Goal: Task Accomplishment & Management: Manage account settings

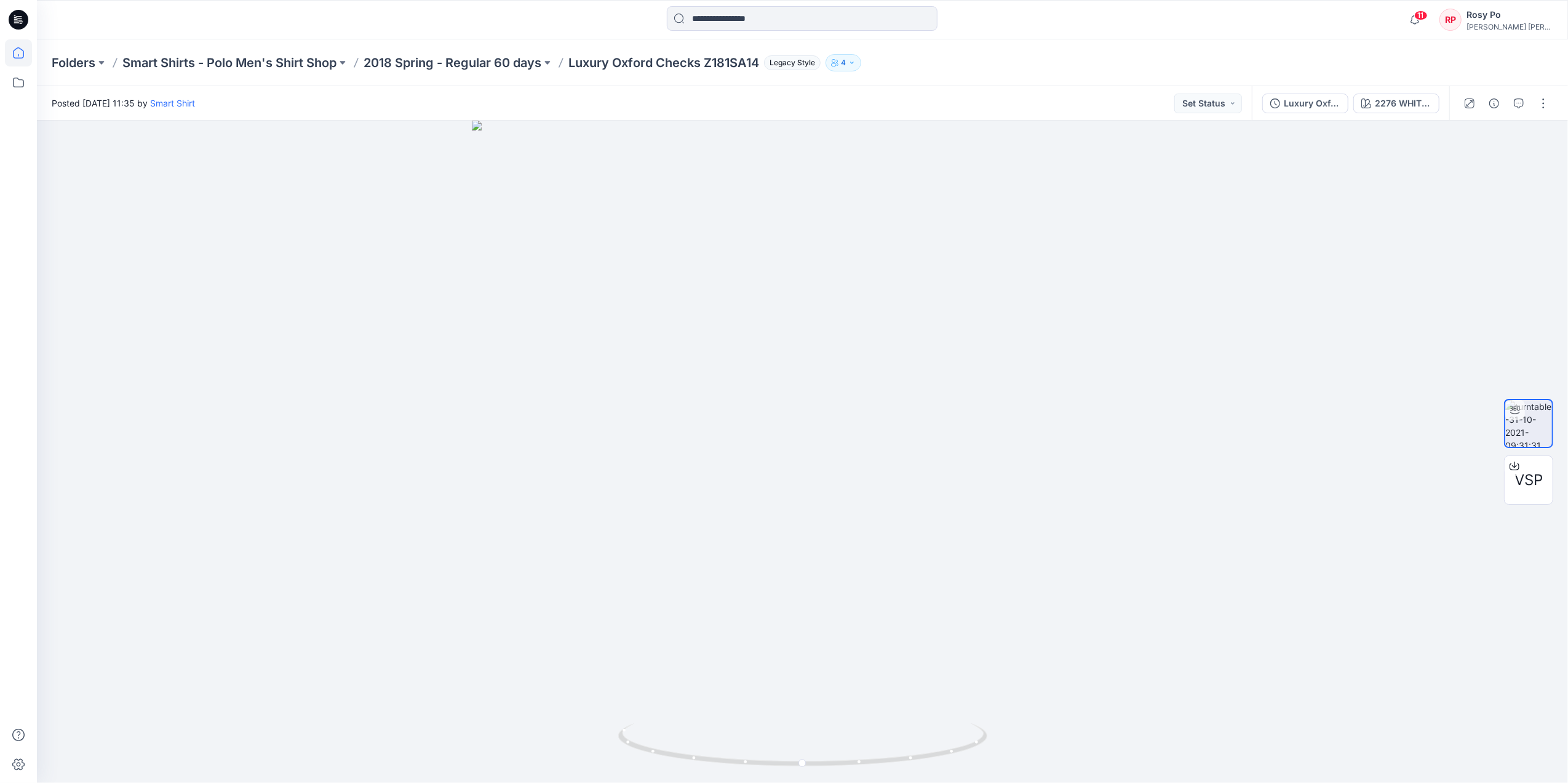
click at [16, 52] on icon at bounding box center [18, 53] width 27 height 27
click at [288, 65] on p "NY DPC 3D TD MASTER PCW LIBRARY" at bounding box center [236, 63] width 228 height 18
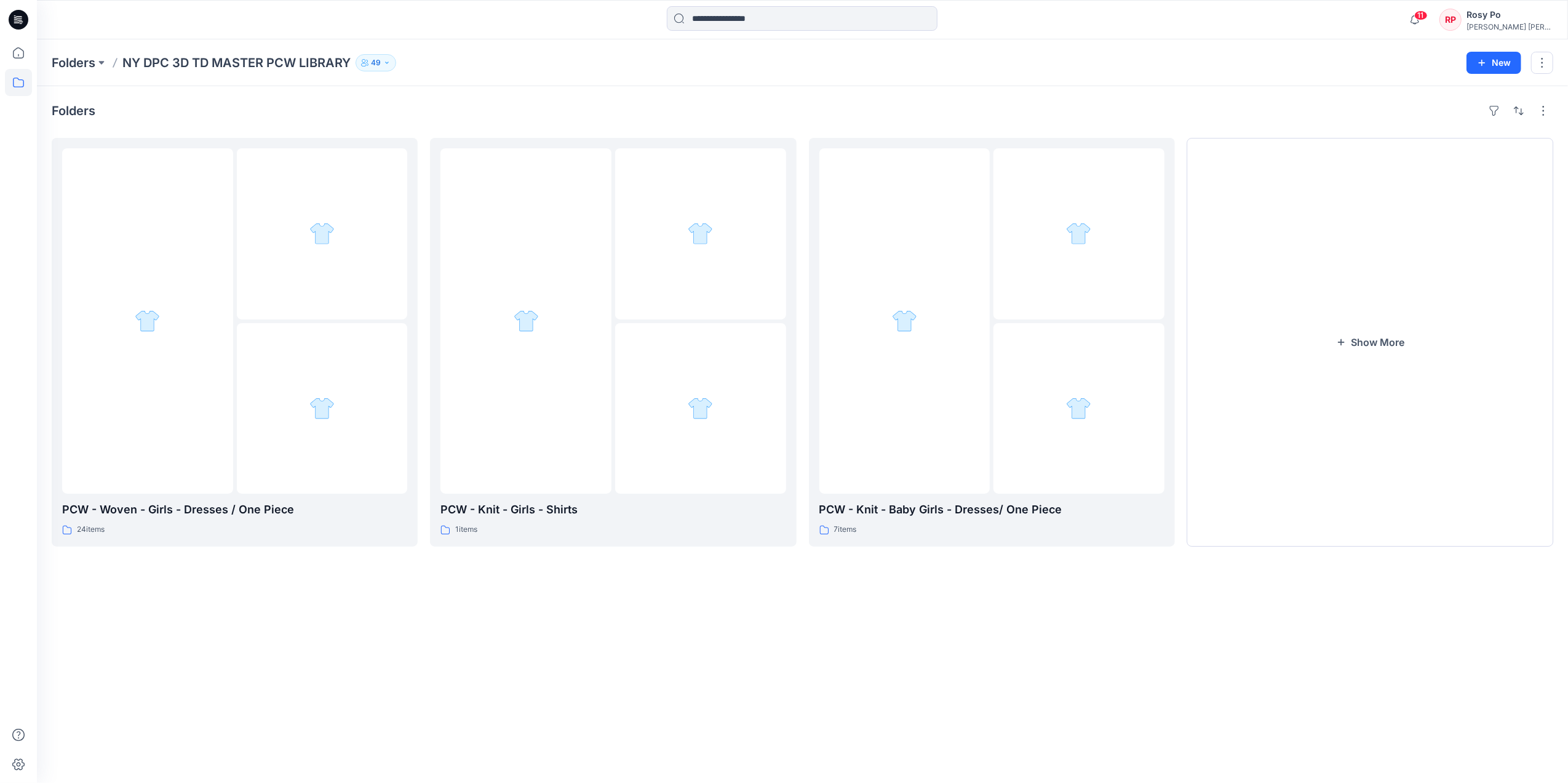
click at [387, 69] on button "49" at bounding box center [376, 63] width 40 height 18
click at [517, 97] on icon "Manage Users" at bounding box center [522, 98] width 10 height 10
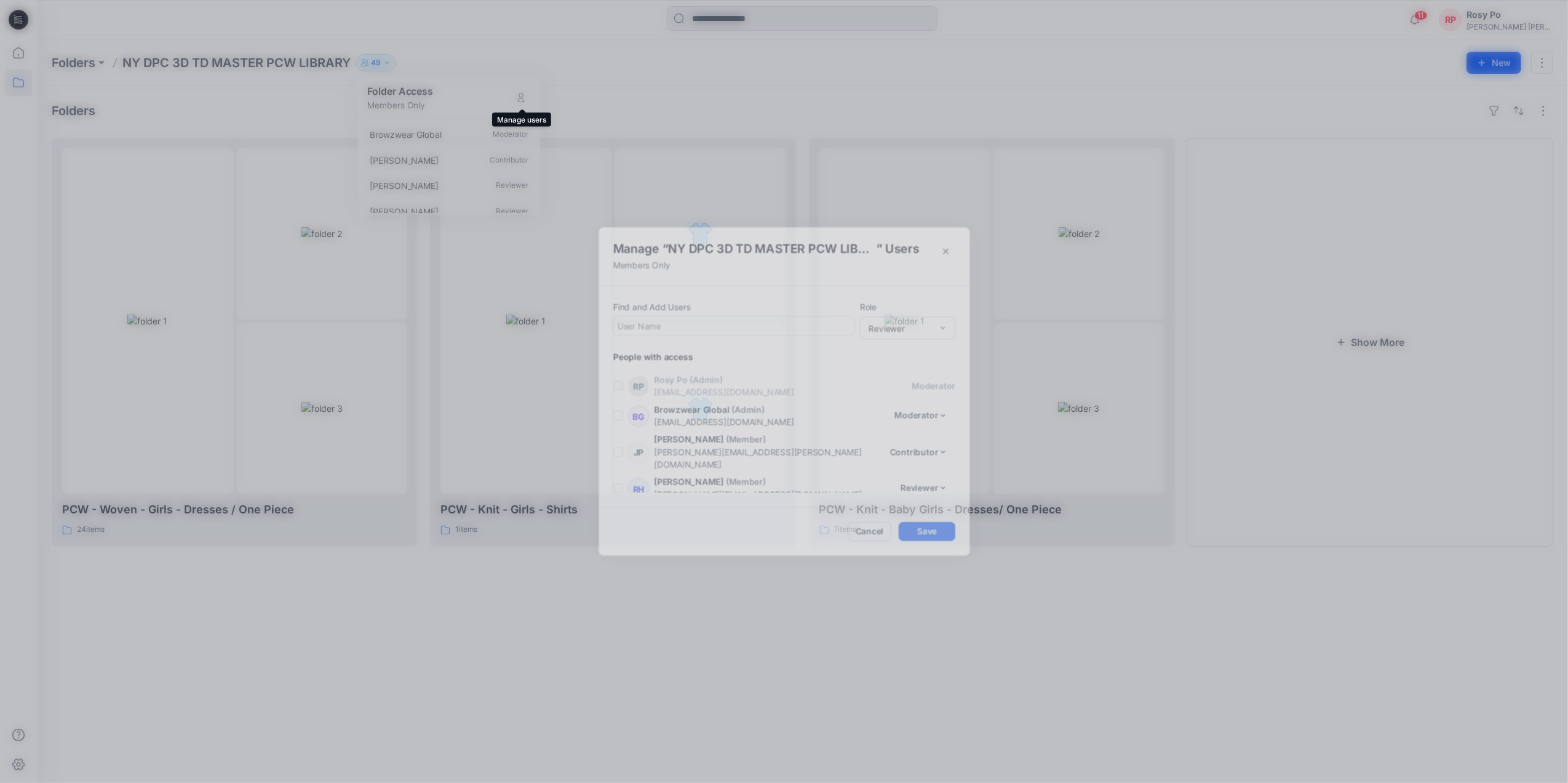
scroll to position [1380, 0]
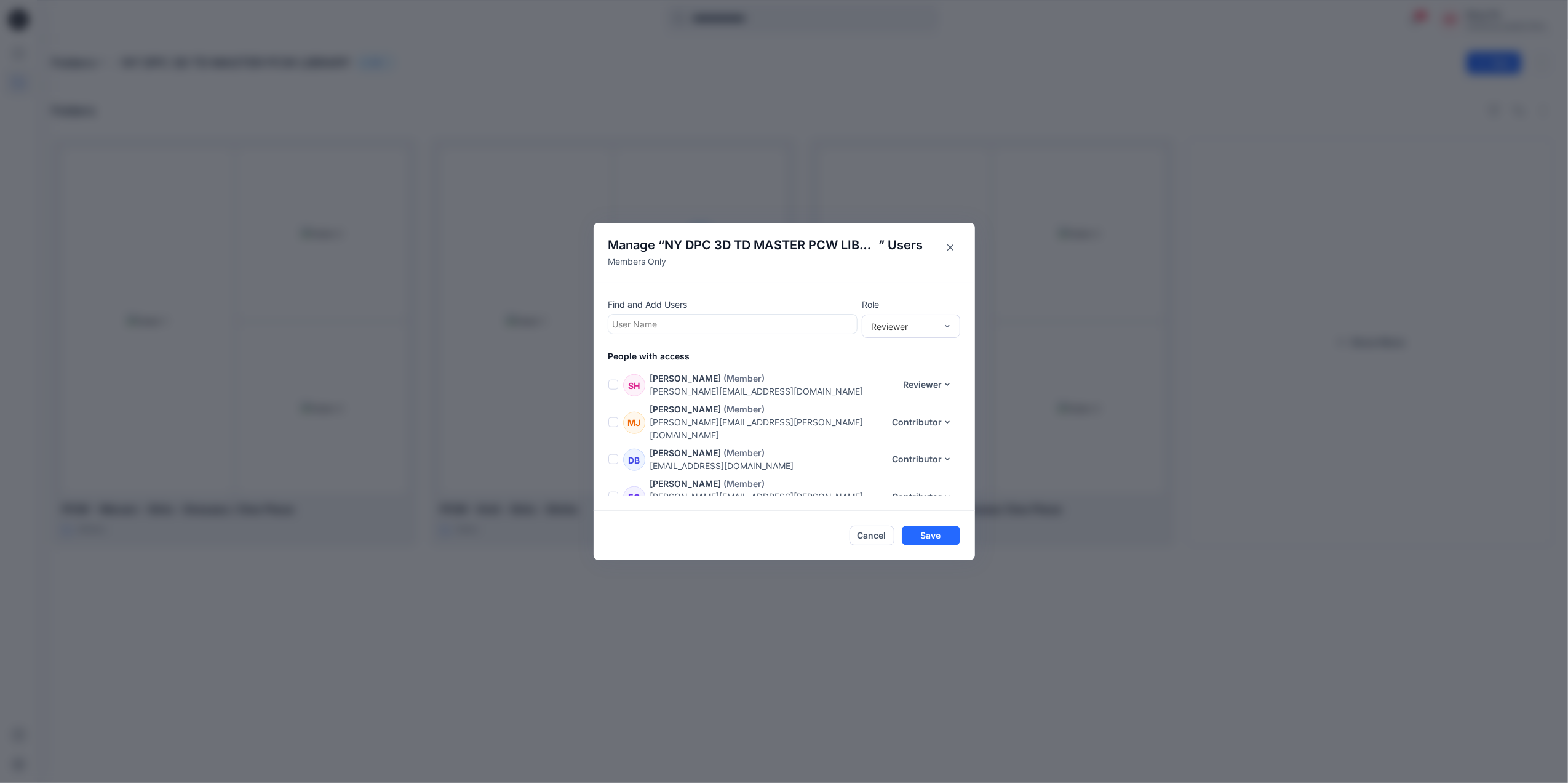
click at [748, 329] on div at bounding box center [732, 324] width 240 height 16
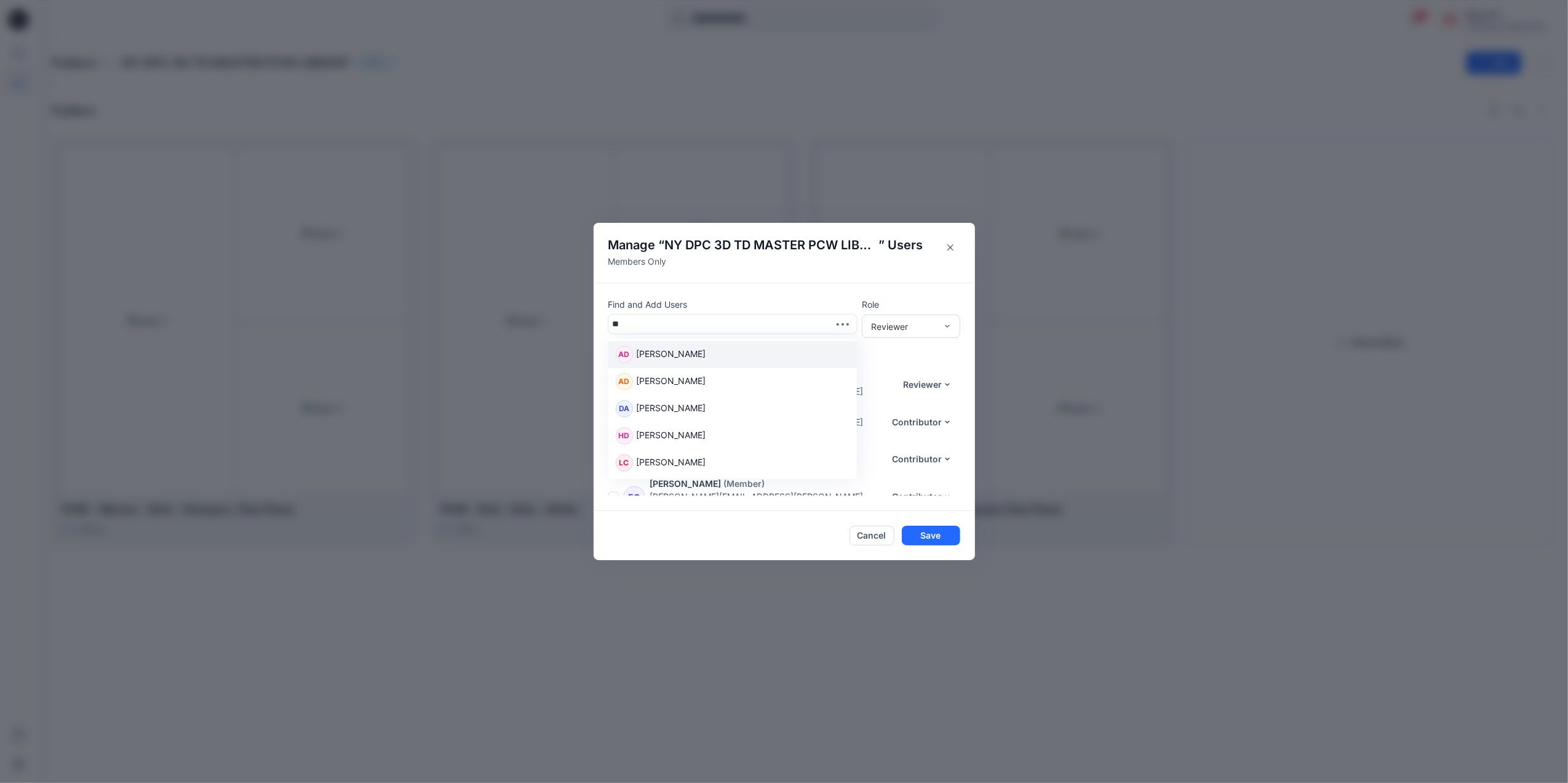
type input "*"
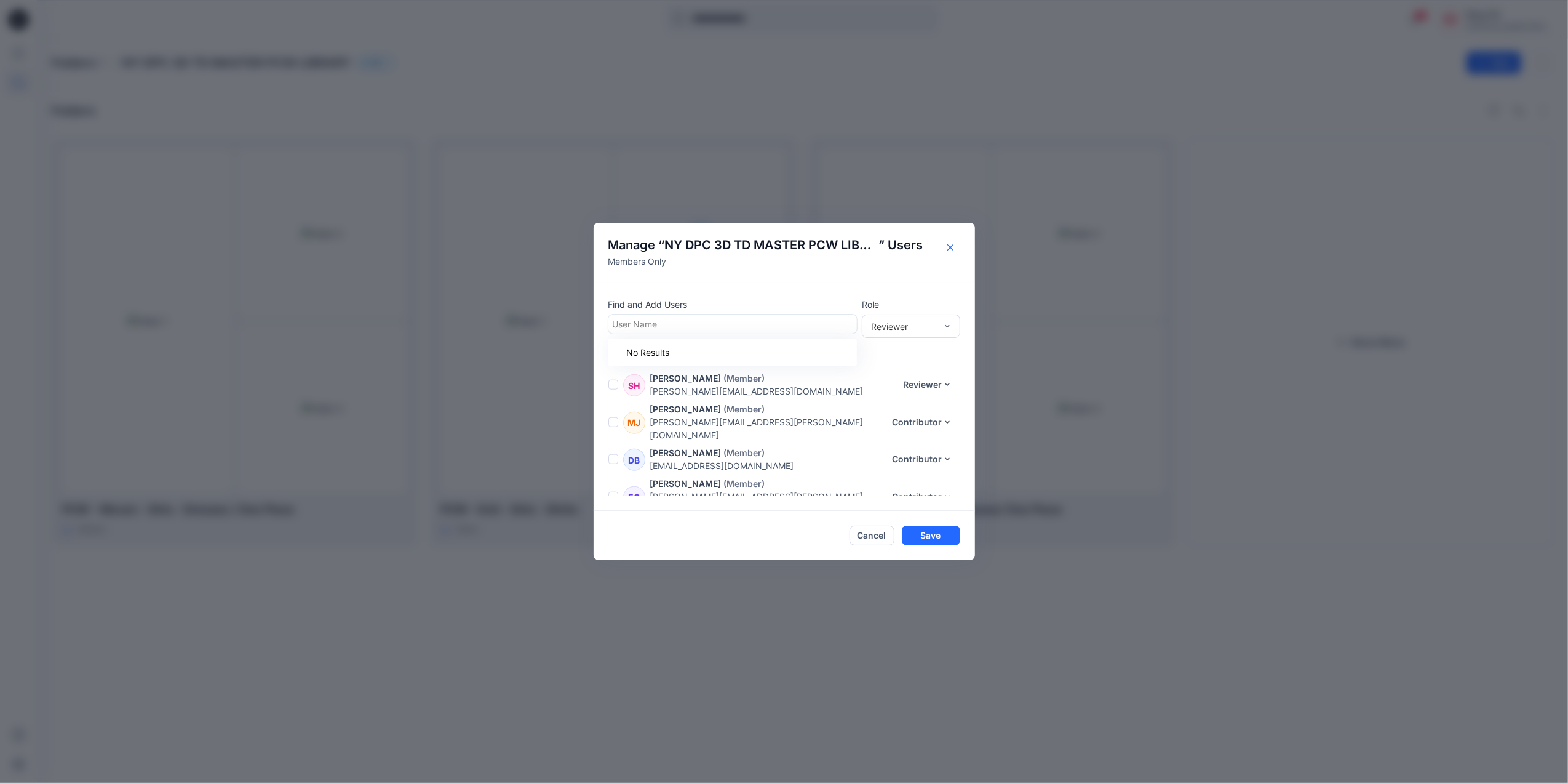
click at [957, 244] on button "Close" at bounding box center [950, 247] width 19 height 19
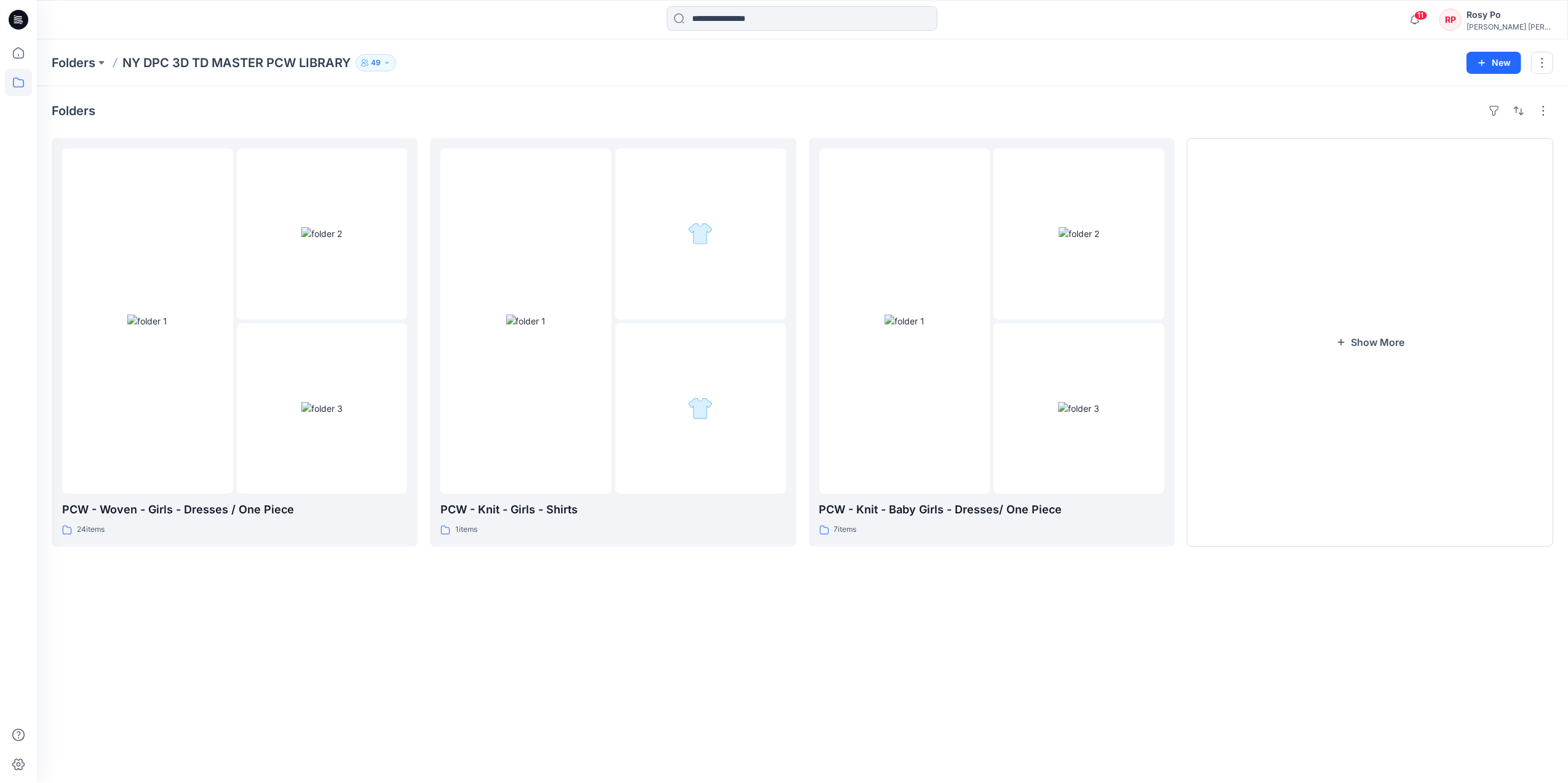
click at [759, 52] on div "Folders NY DPC 3D TD MASTER PCW LIBRARY 49 Folder Access Members Only Browzwear…" at bounding box center [802, 62] width 1531 height 47
click at [30, 50] on icon at bounding box center [18, 53] width 27 height 27
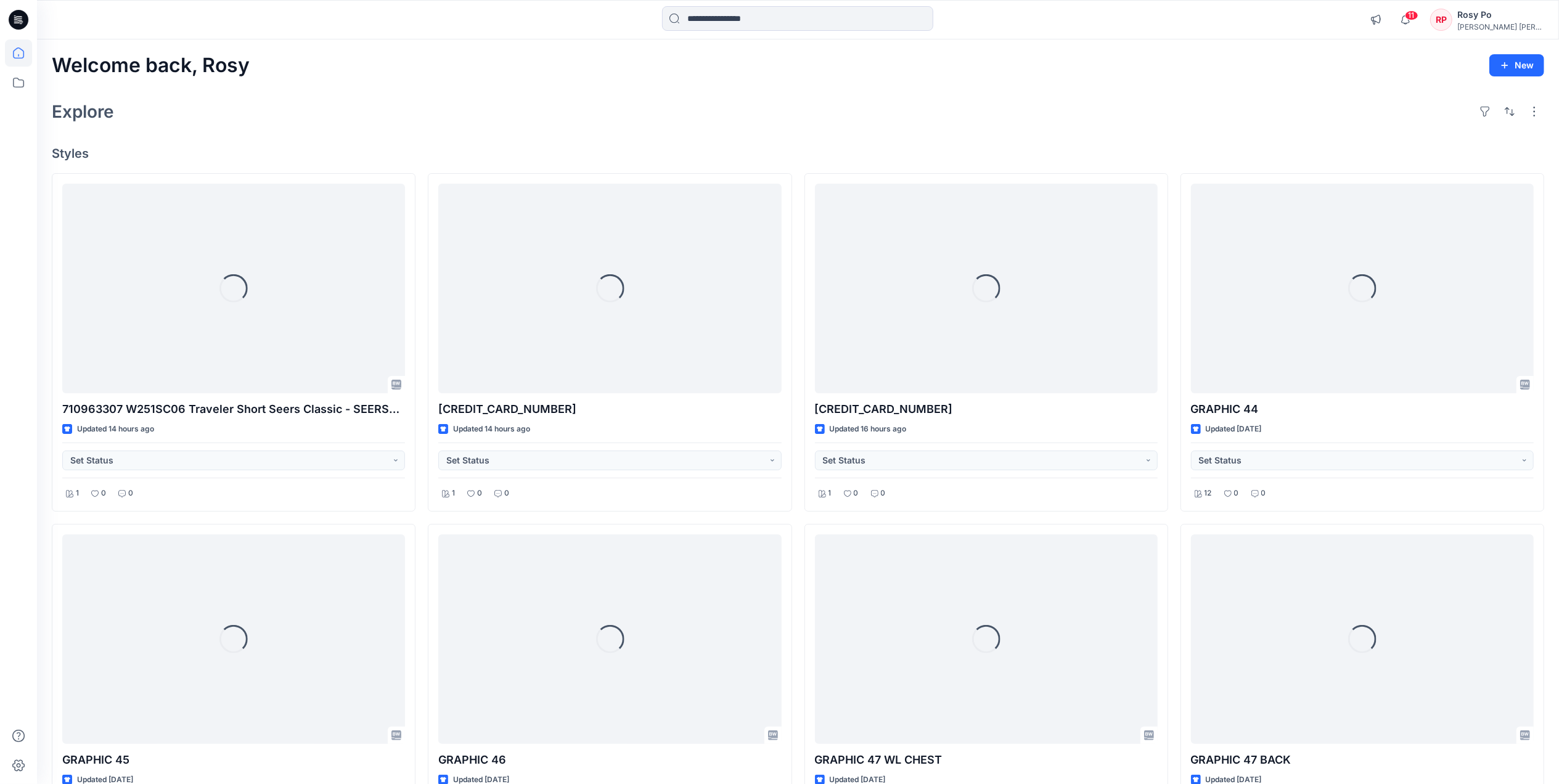
click at [1524, 15] on div "Rosy Po" at bounding box center [1500, 14] width 86 height 15
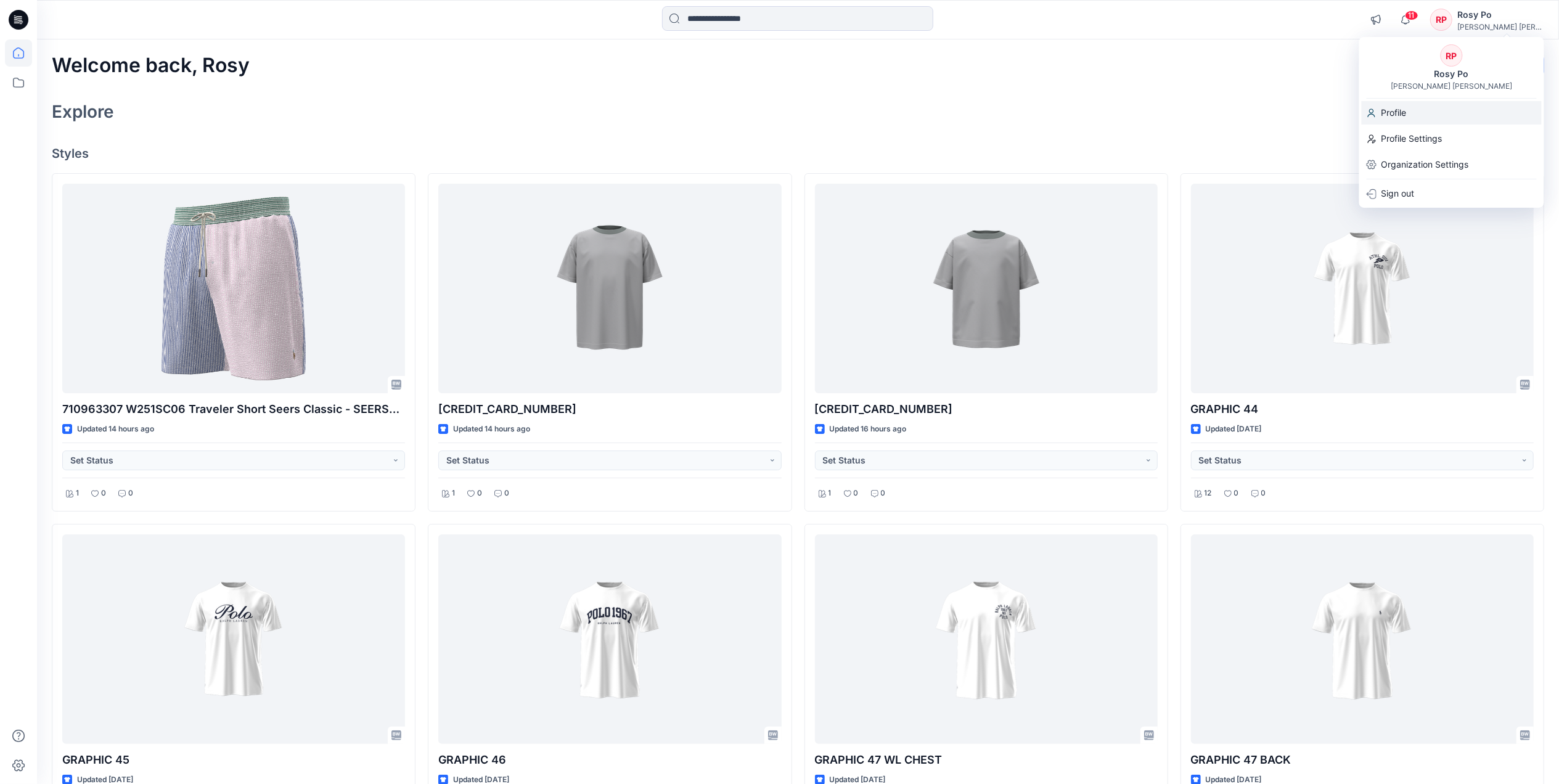
click at [1408, 116] on div "Profile" at bounding box center [1451, 113] width 180 height 24
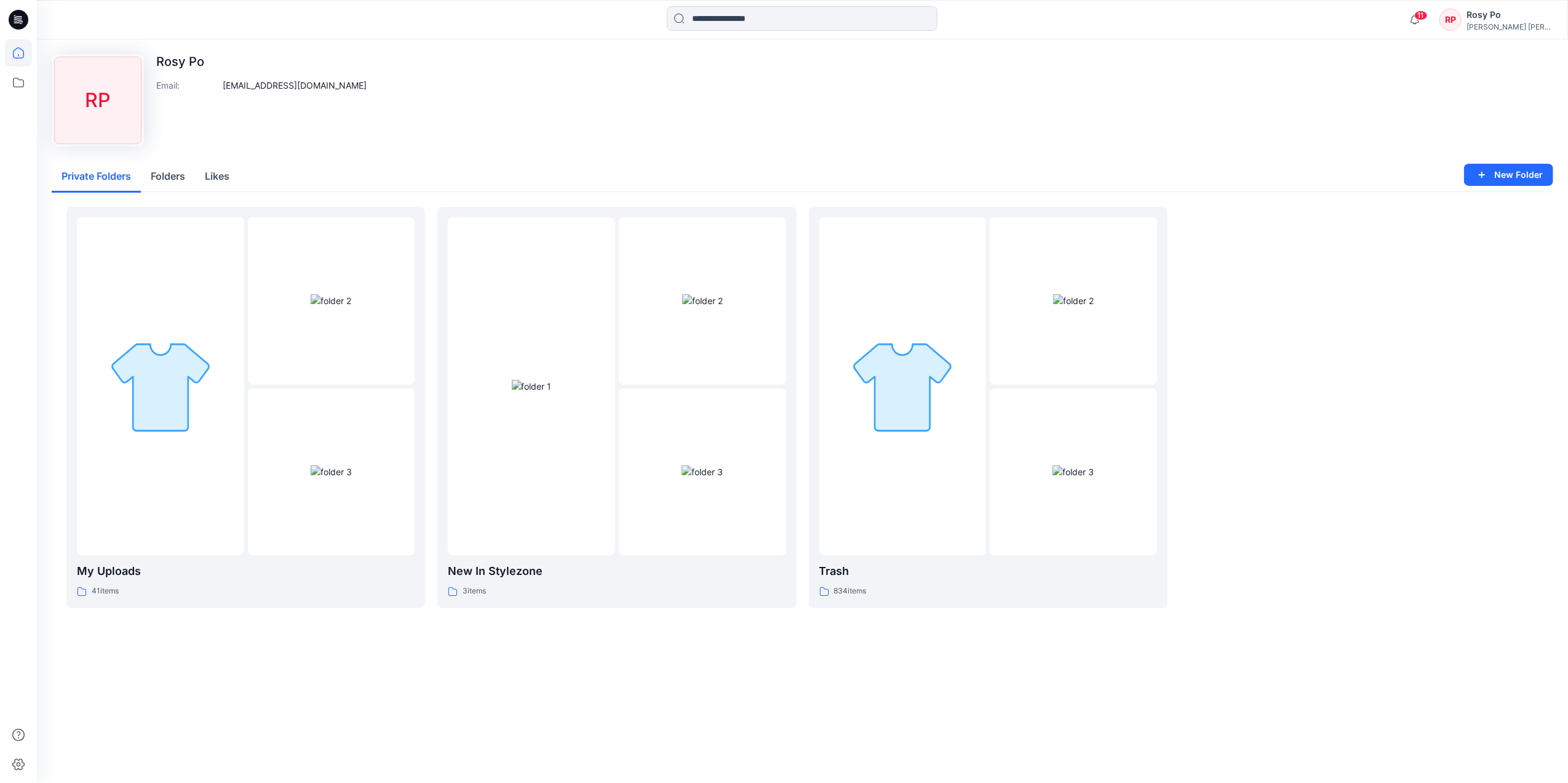
click at [28, 57] on icon at bounding box center [18, 53] width 27 height 27
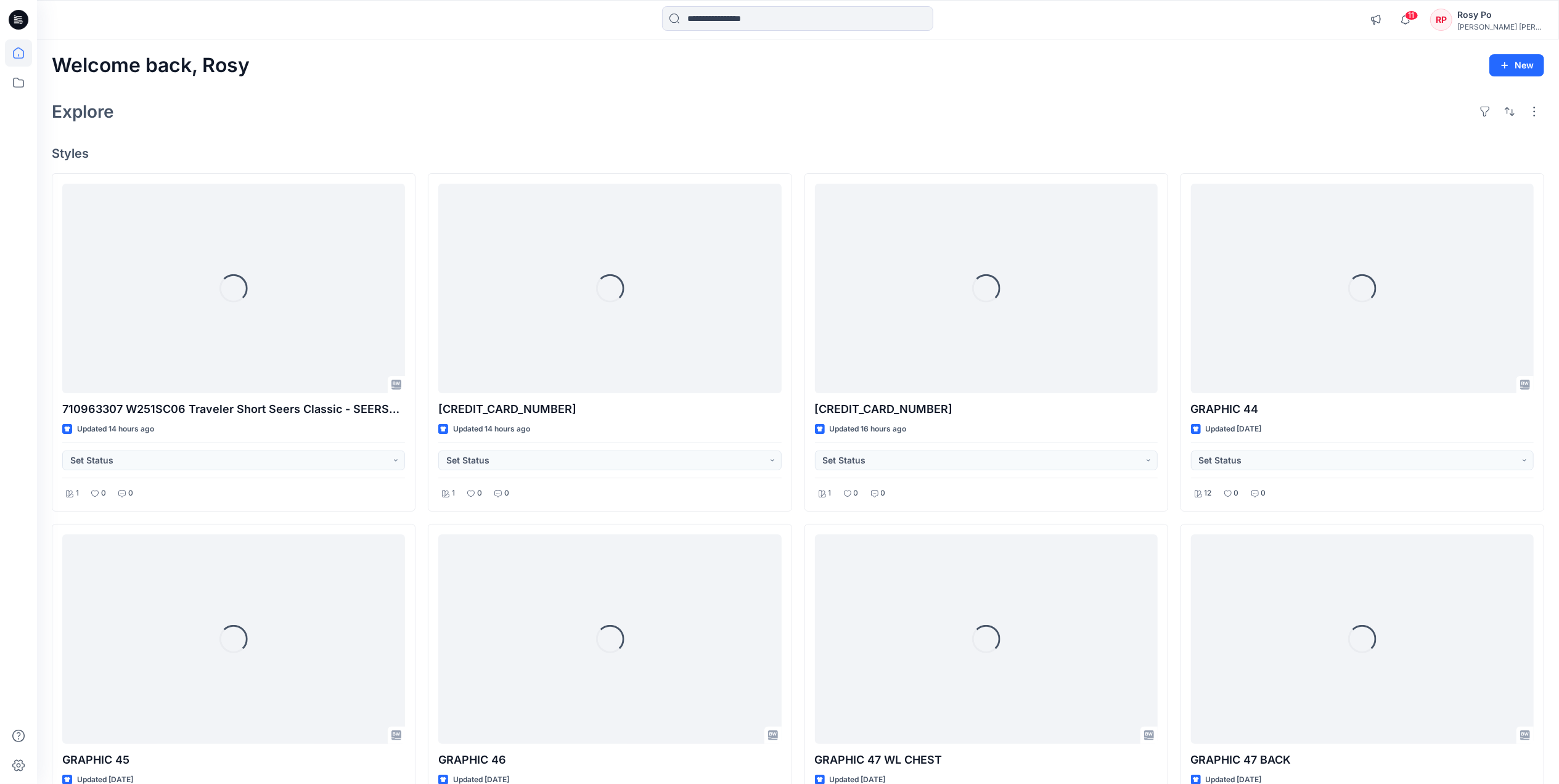
click at [1511, 16] on div "Rosy Po" at bounding box center [1500, 14] width 86 height 15
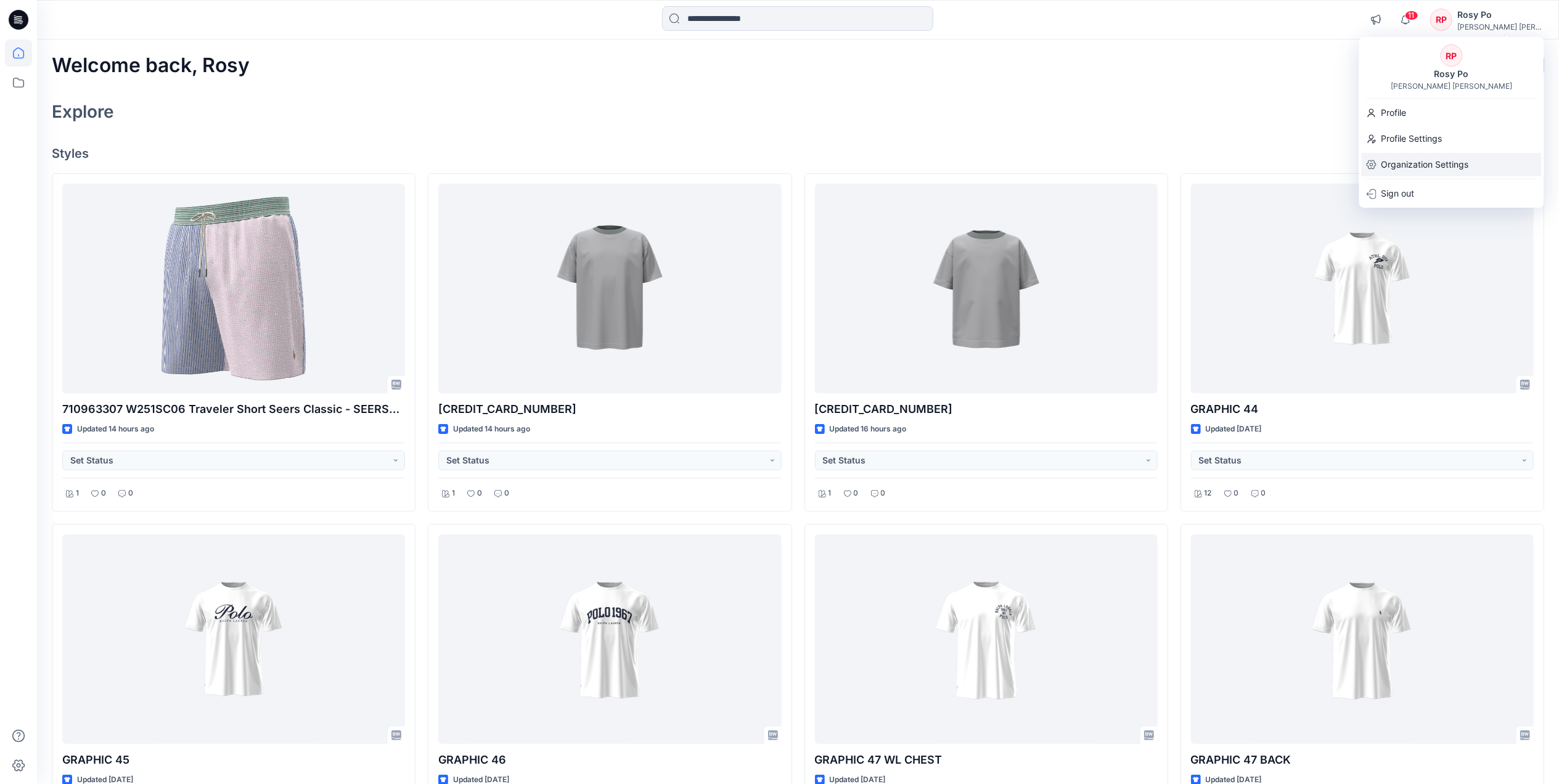
click at [1433, 161] on p "Organization Settings" at bounding box center [1424, 165] width 87 height 24
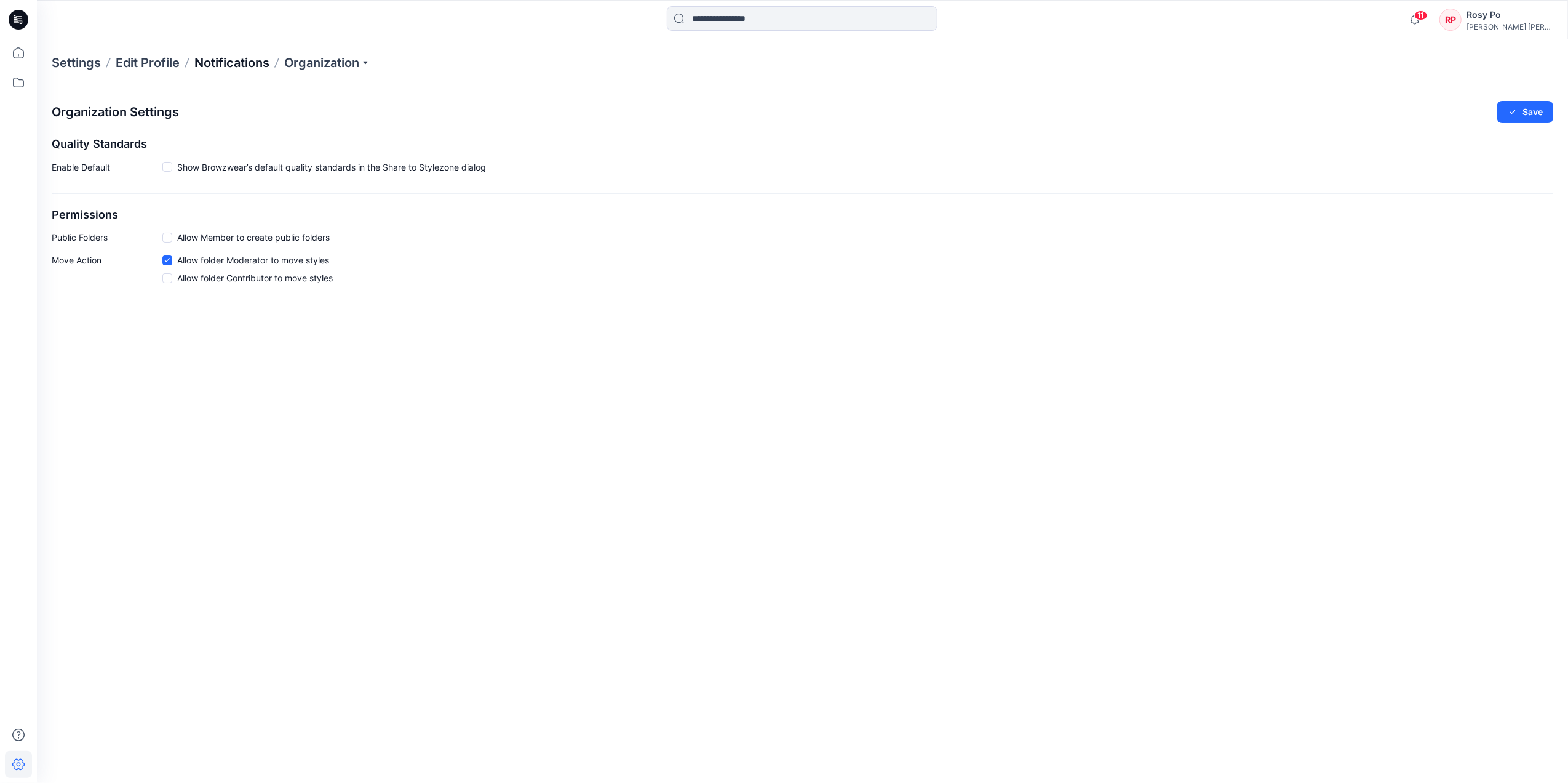
click at [242, 57] on p "Notifications" at bounding box center [231, 63] width 75 height 18
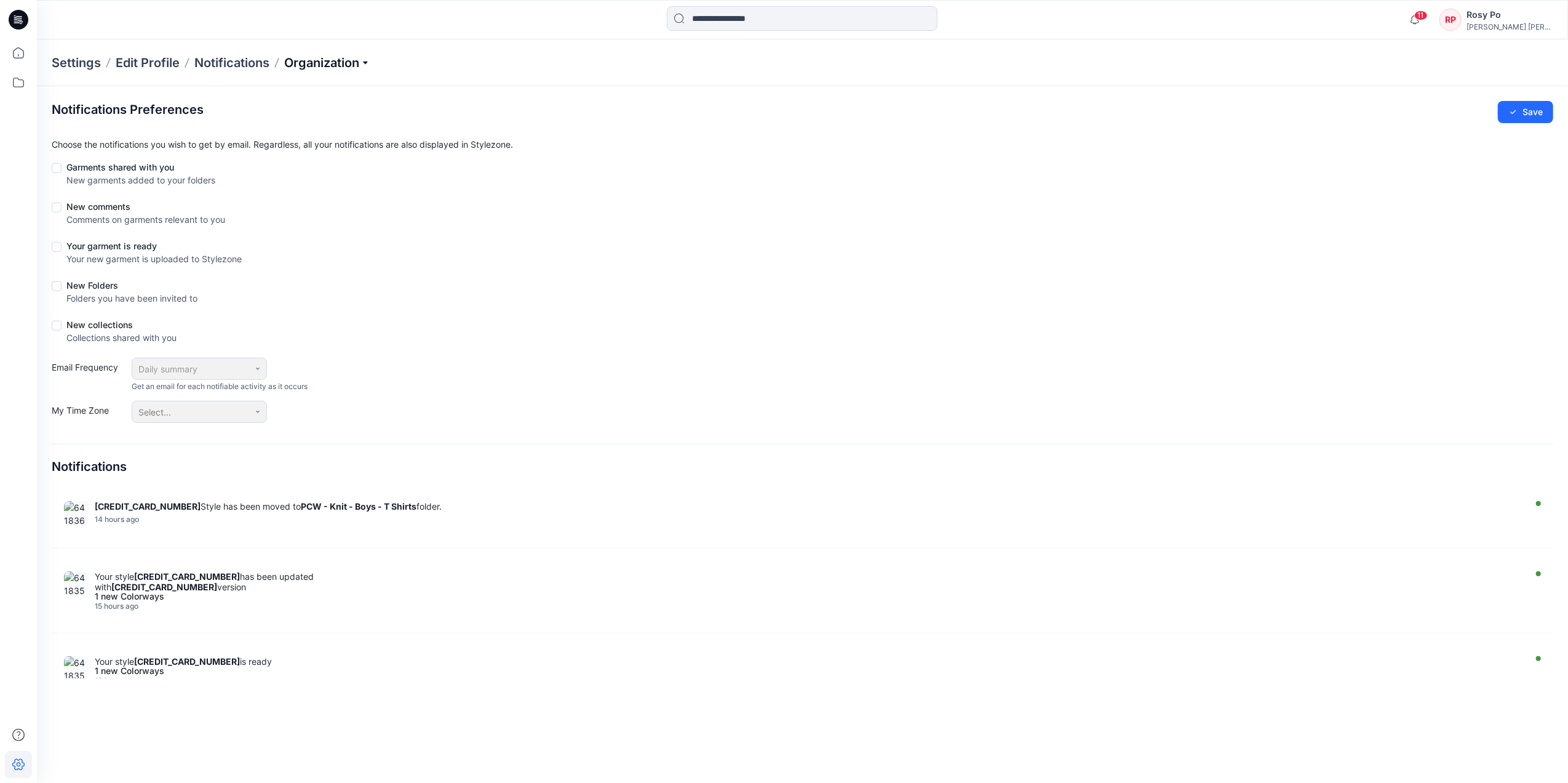
click at [307, 62] on p "Organization" at bounding box center [327, 63] width 86 height 18
click at [317, 84] on link "Add/Edit Users" at bounding box center [329, 91] width 179 height 25
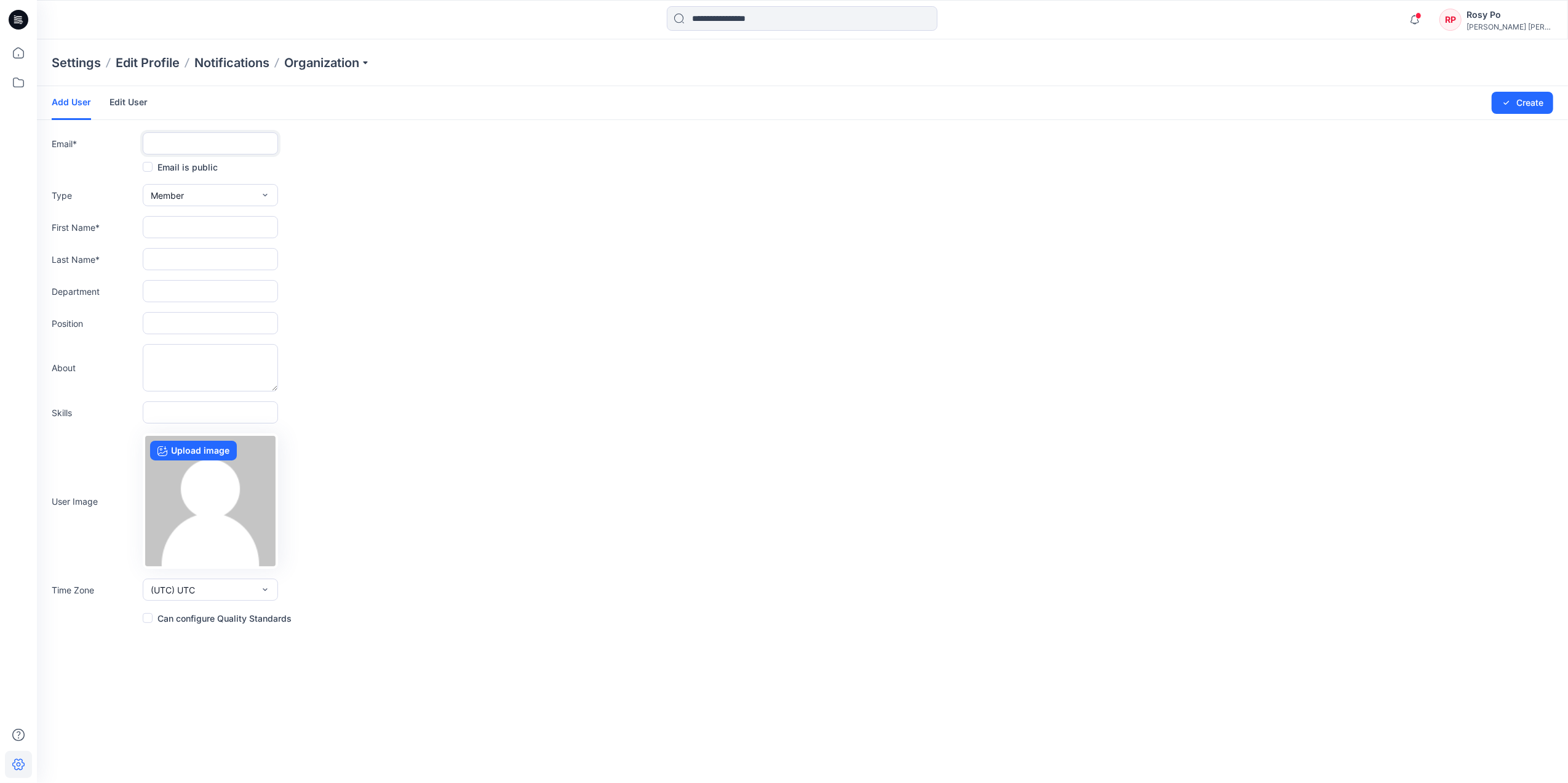
click at [173, 136] on input "text" at bounding box center [210, 143] width 135 height 22
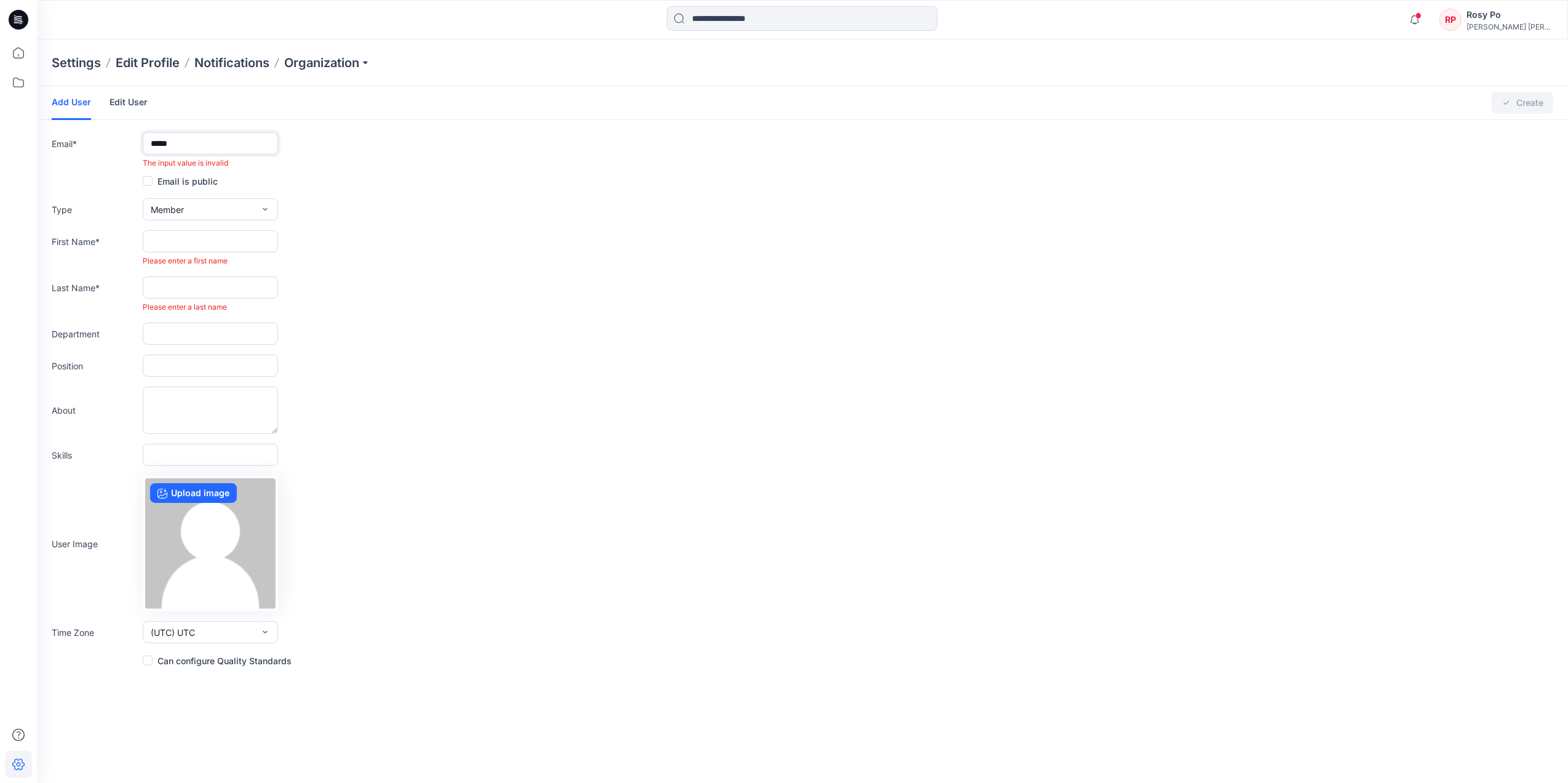
drag, startPoint x: 180, startPoint y: 139, endPoint x: -237, endPoint y: 98, distance: 419.0
click at [0, 98] on html "Notifications [CREDIT_CARD_NUMBER] Style has been moved to PCW - Knit - Boys - …" at bounding box center [784, 391] width 1568 height 783
paste input "**********"
type input "**********"
click at [427, 256] on div "Please enter a first name" at bounding box center [802, 261] width 1501 height 11
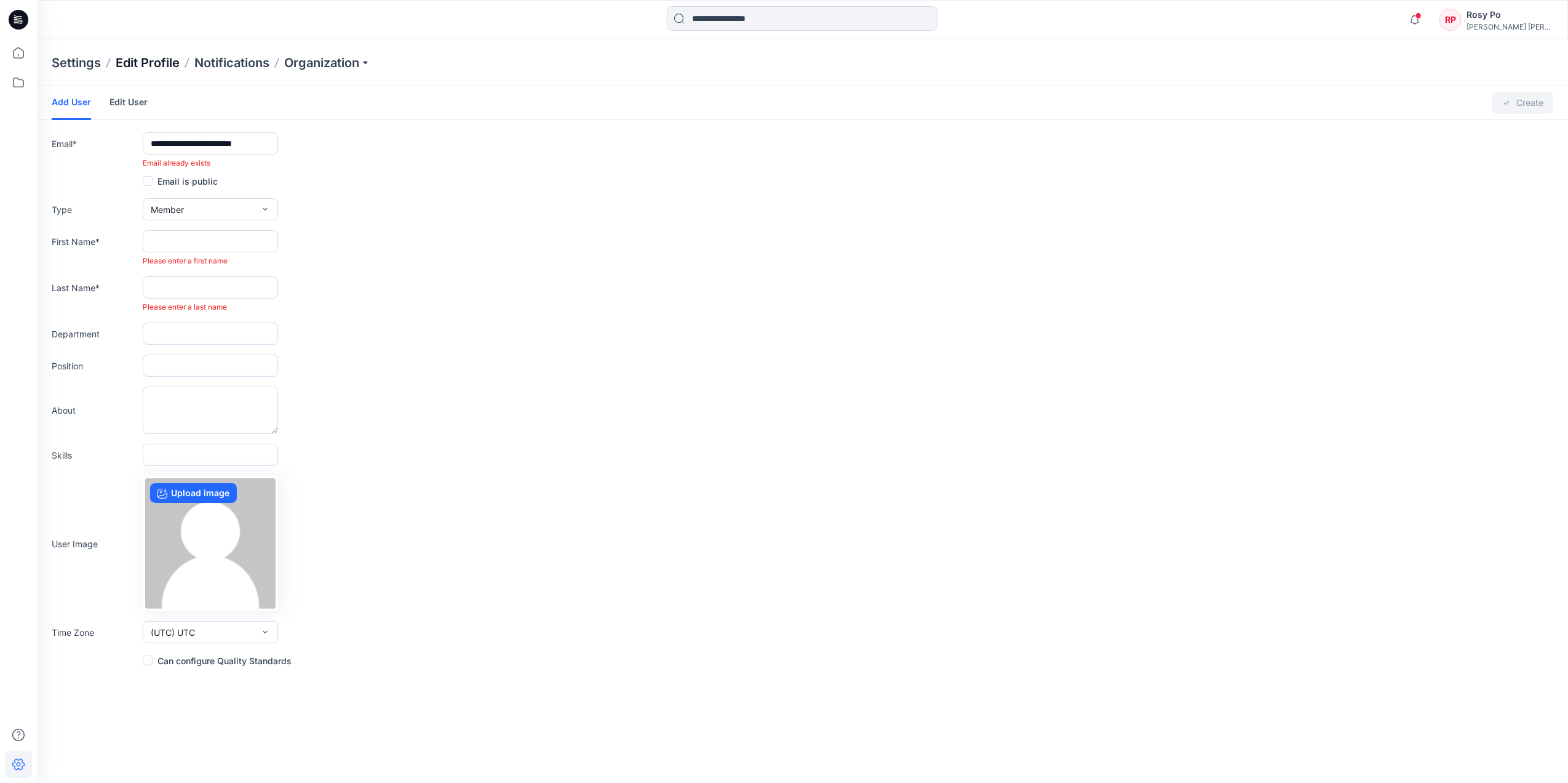
click at [138, 62] on p "Edit Profile" at bounding box center [148, 63] width 64 height 18
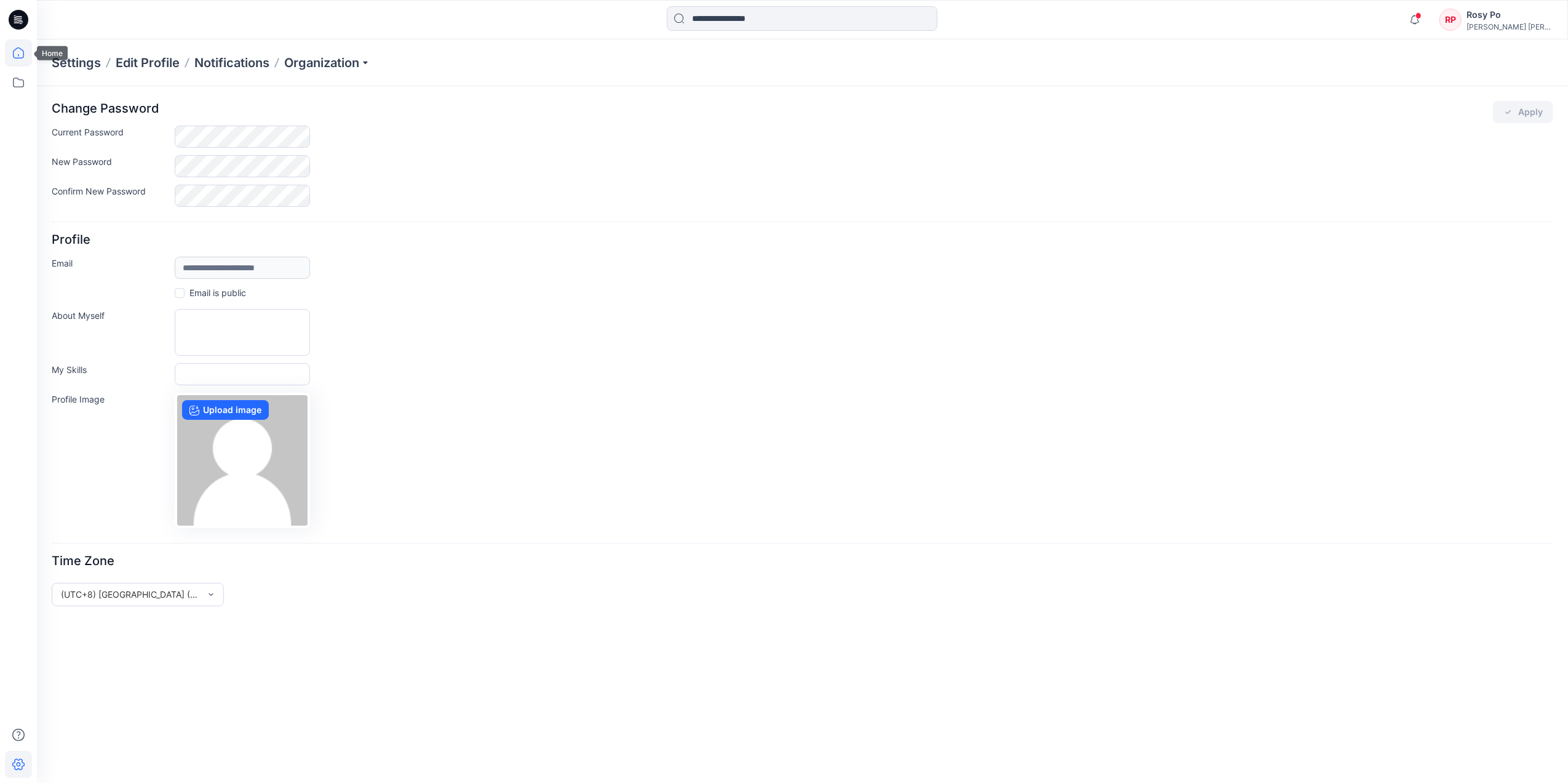
click at [25, 46] on icon at bounding box center [18, 53] width 27 height 27
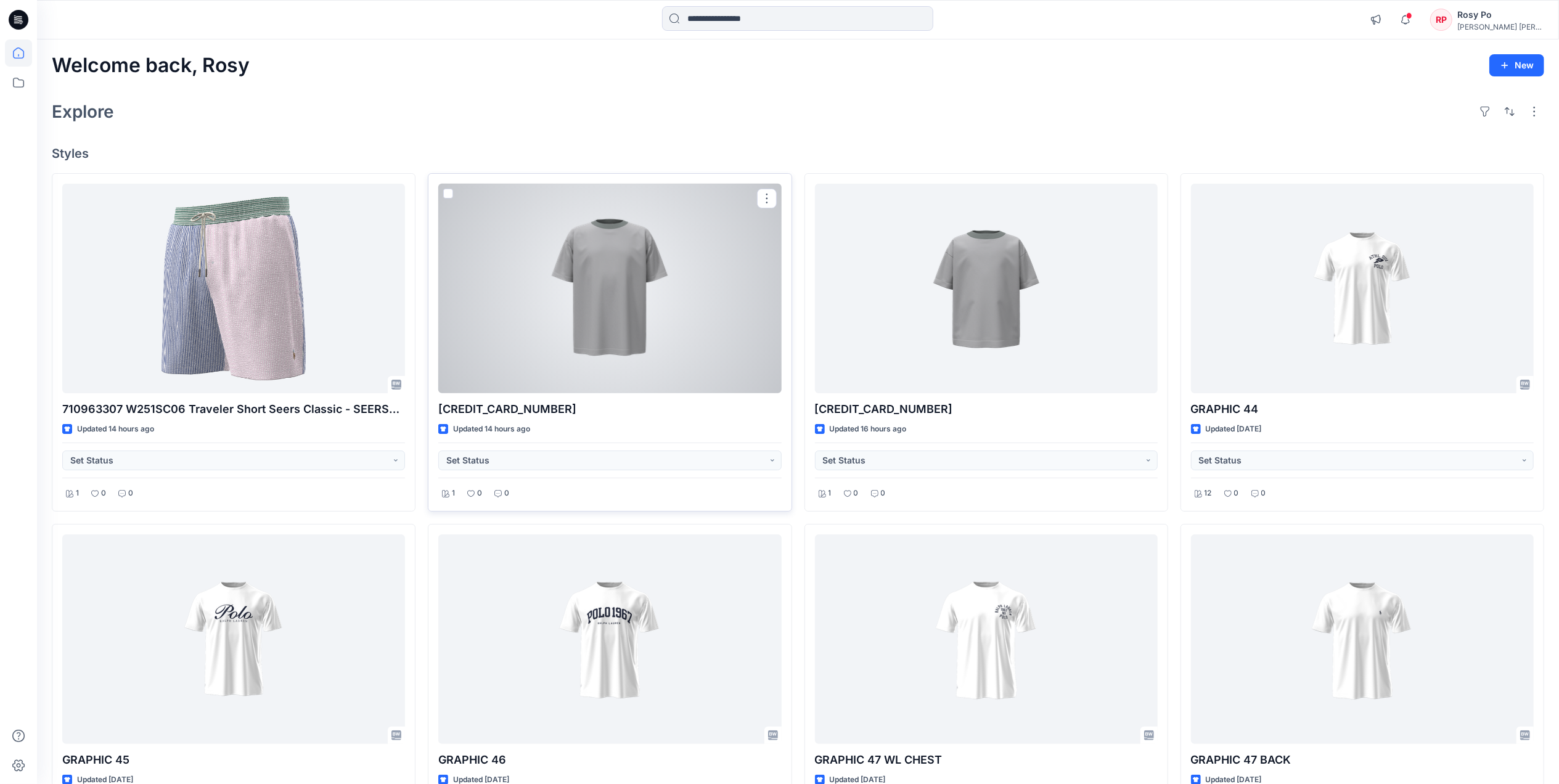
click at [658, 271] on div at bounding box center [609, 289] width 342 height 209
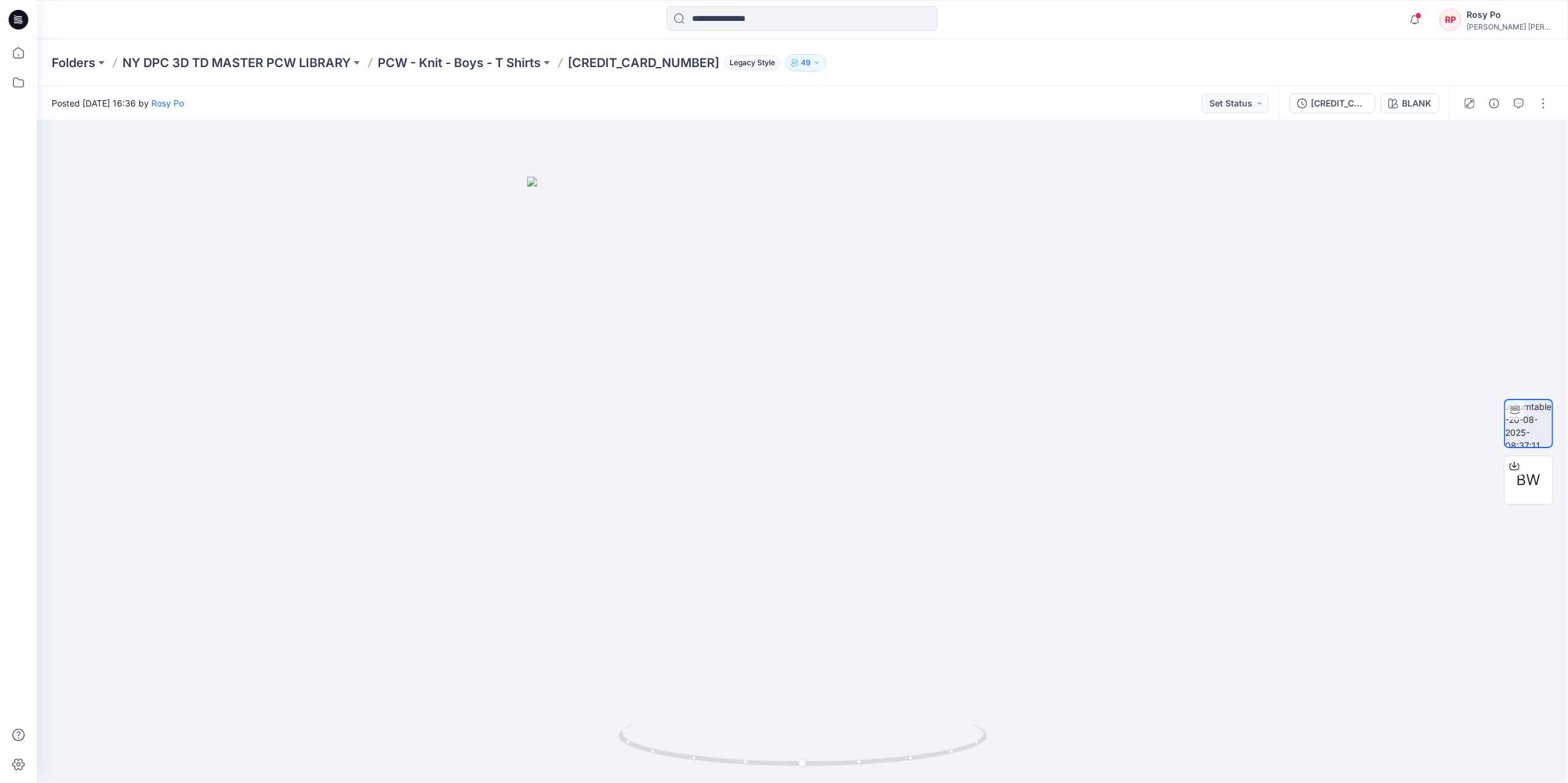
click at [801, 61] on p "49" at bounding box center [806, 62] width 10 height 13
click at [813, 61] on icon "button" at bounding box center [817, 62] width 7 height 7
click at [268, 57] on p "NY DPC 3D TD MASTER PCW LIBRARY" at bounding box center [236, 63] width 228 height 18
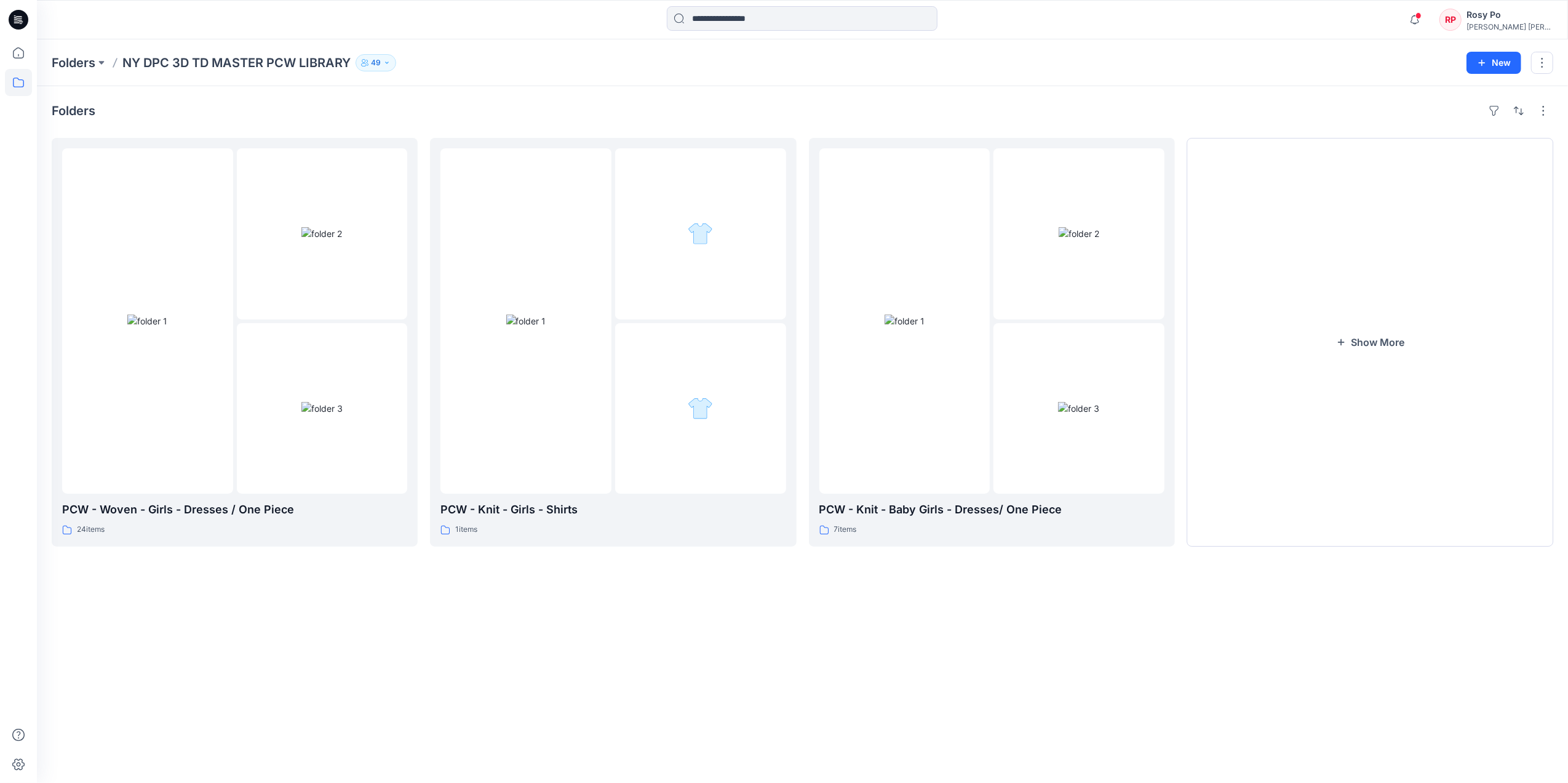
click at [385, 65] on icon "button" at bounding box center [387, 62] width 7 height 7
click at [517, 99] on icon "Manage Users" at bounding box center [522, 98] width 10 height 10
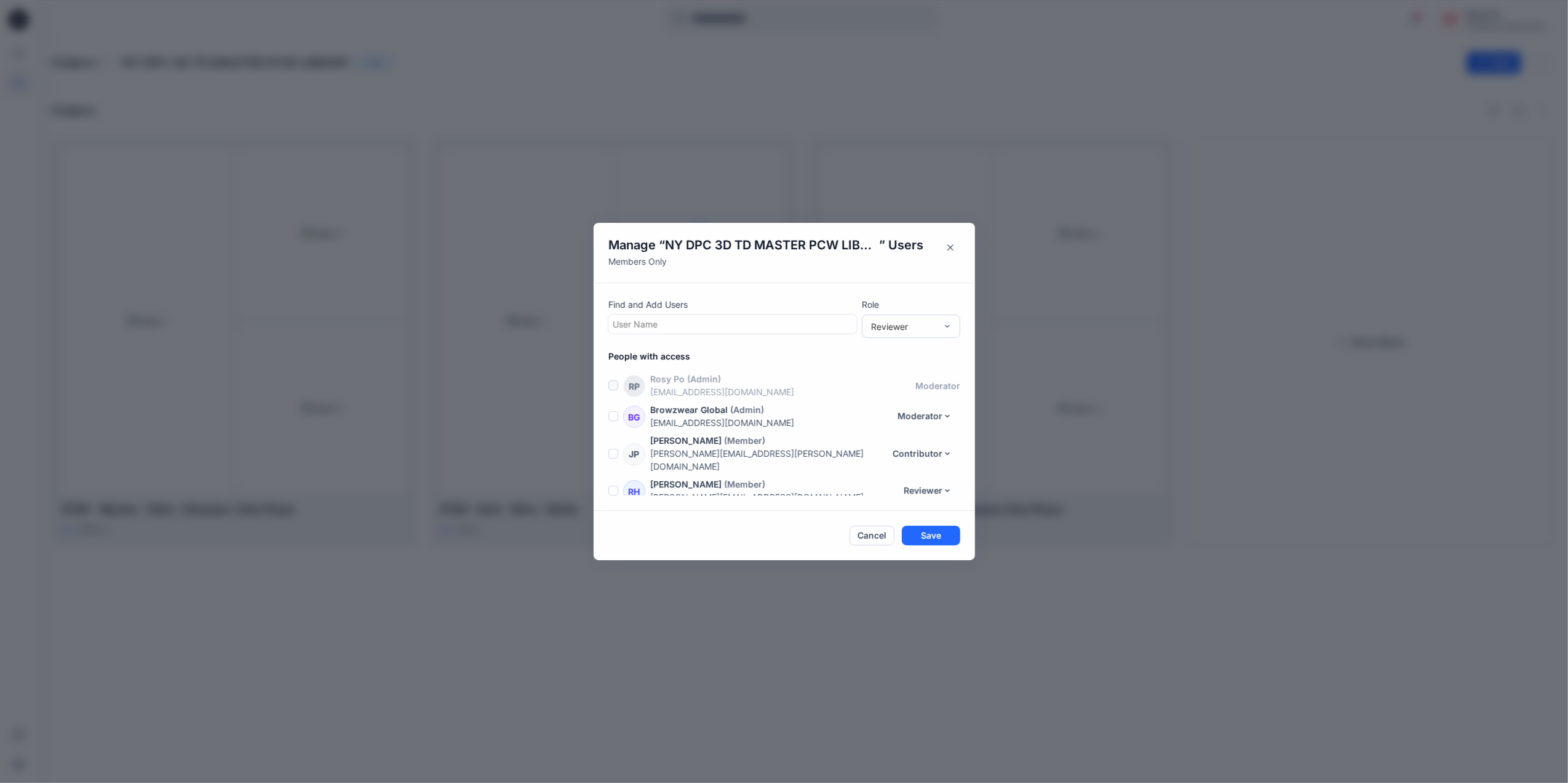
scroll to position [1380, 0]
click at [744, 325] on div at bounding box center [732, 324] width 240 height 16
type input "*****"
click at [733, 533] on div "Cancel Save" at bounding box center [784, 535] width 351 height 19
click at [862, 533] on button "Cancel" at bounding box center [871, 535] width 45 height 19
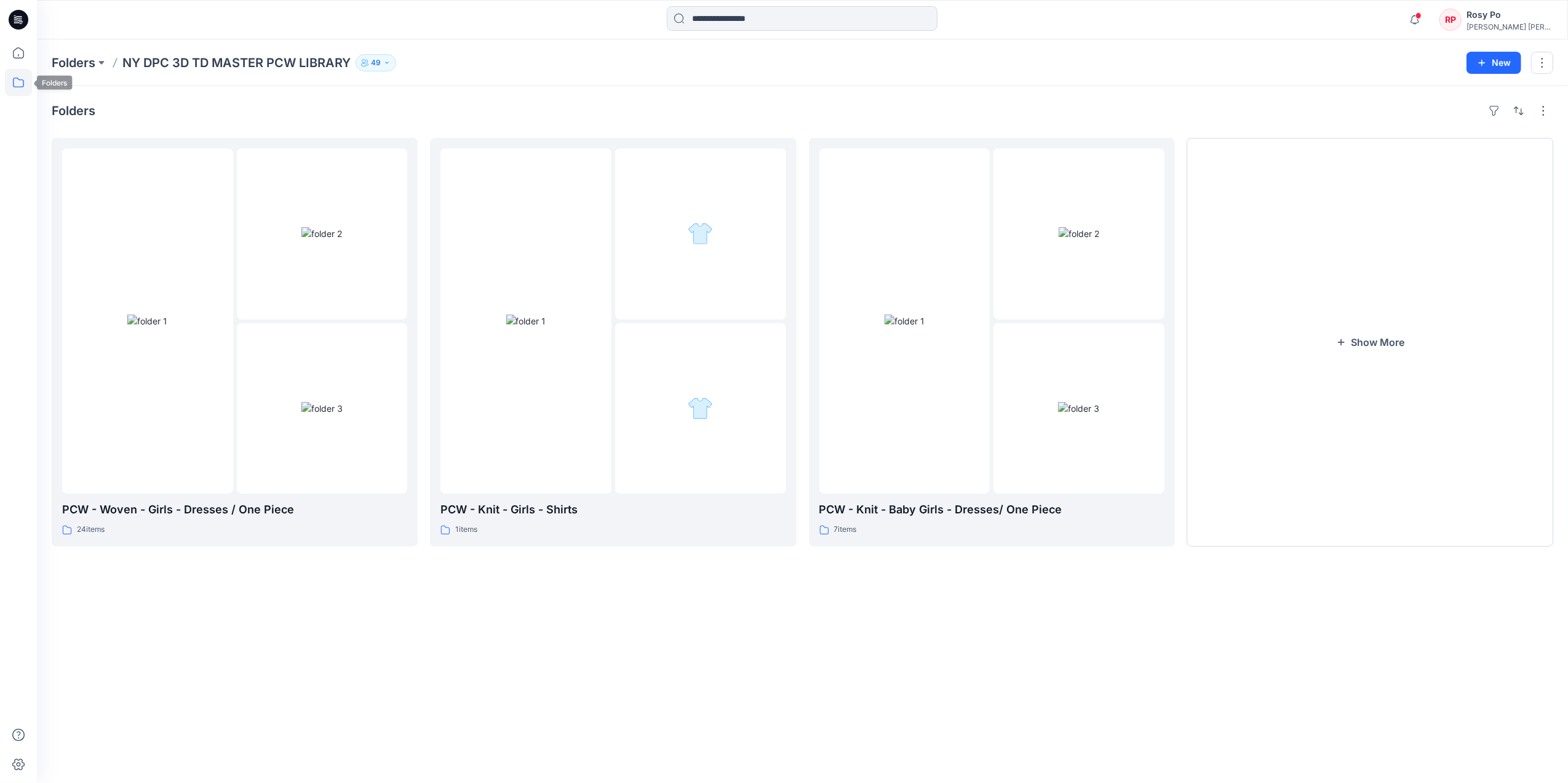
click at [27, 57] on icon at bounding box center [18, 53] width 27 height 27
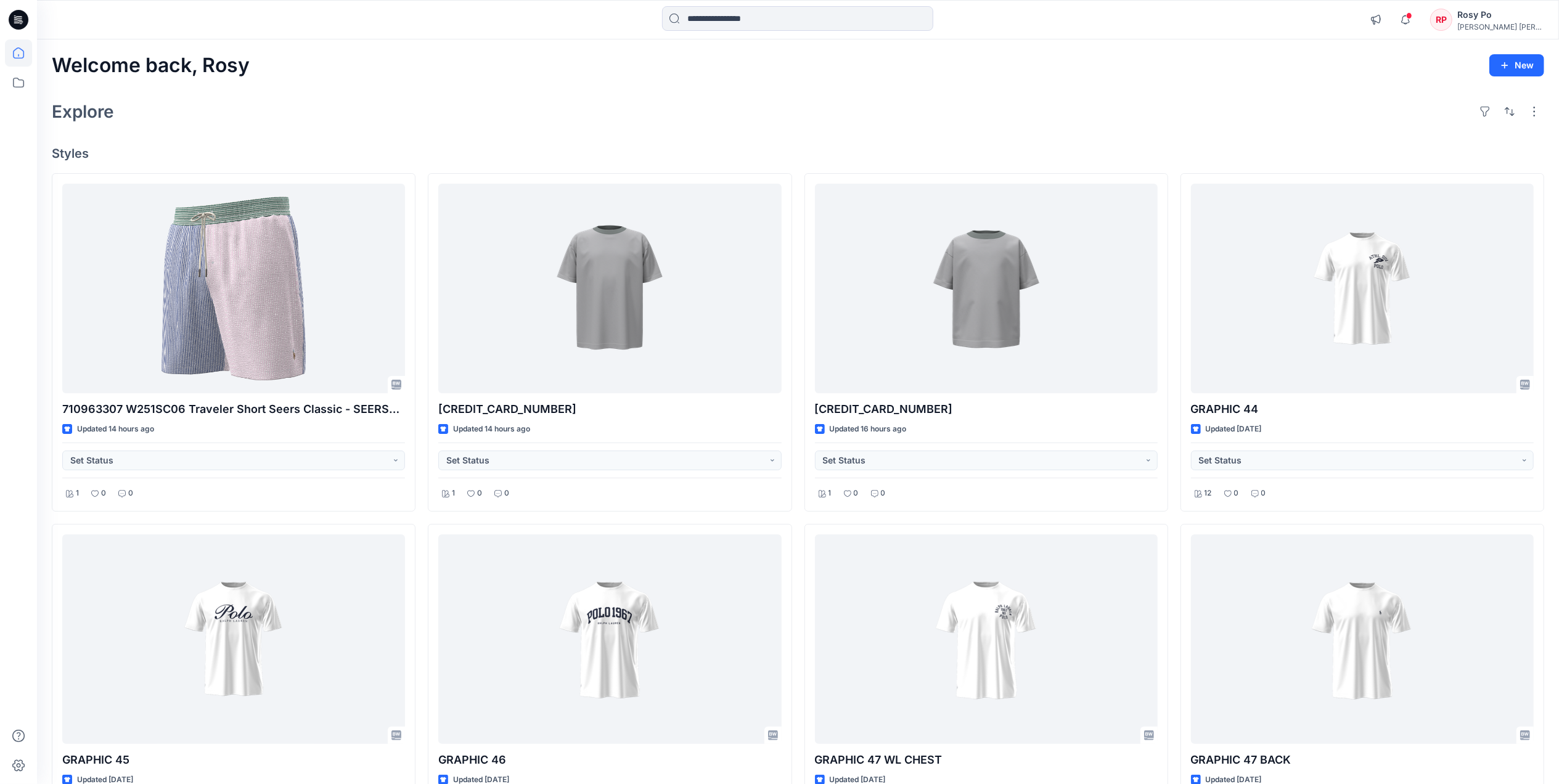
click at [1511, 16] on div "Rosy Po" at bounding box center [1500, 14] width 86 height 15
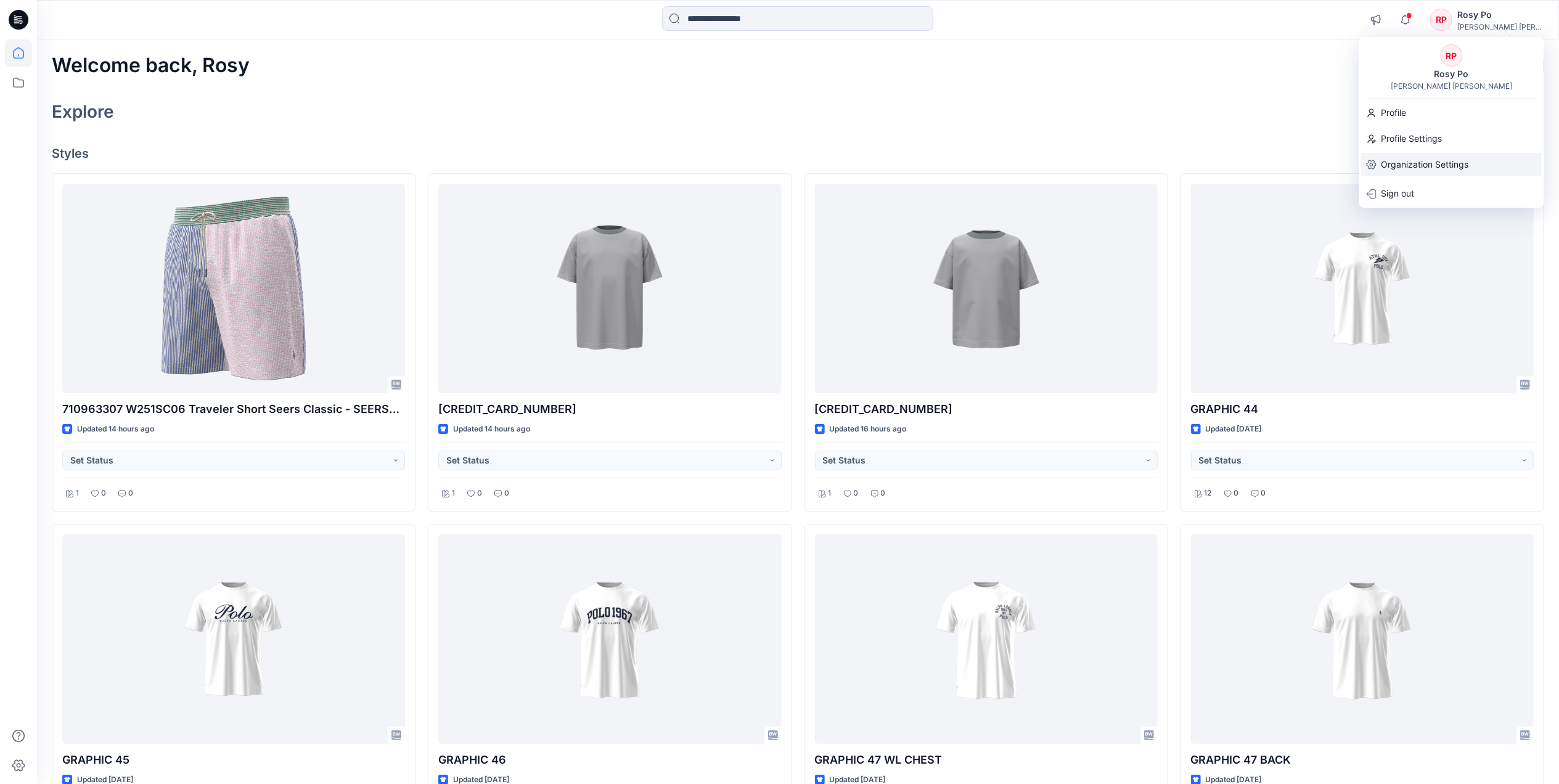
click at [1438, 164] on p "Organization Settings" at bounding box center [1424, 165] width 87 height 24
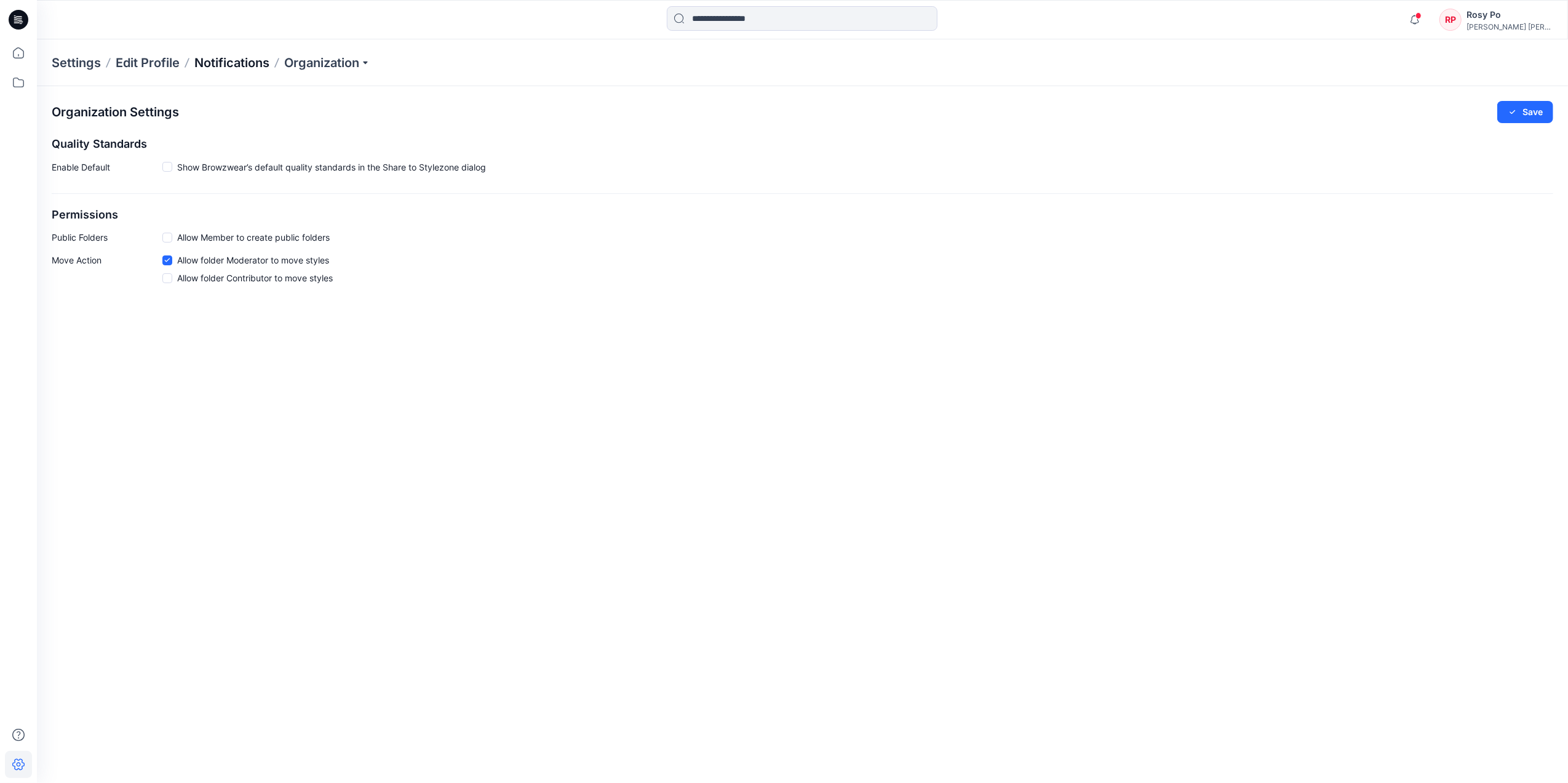
click at [264, 67] on p "Notifications" at bounding box center [231, 63] width 75 height 18
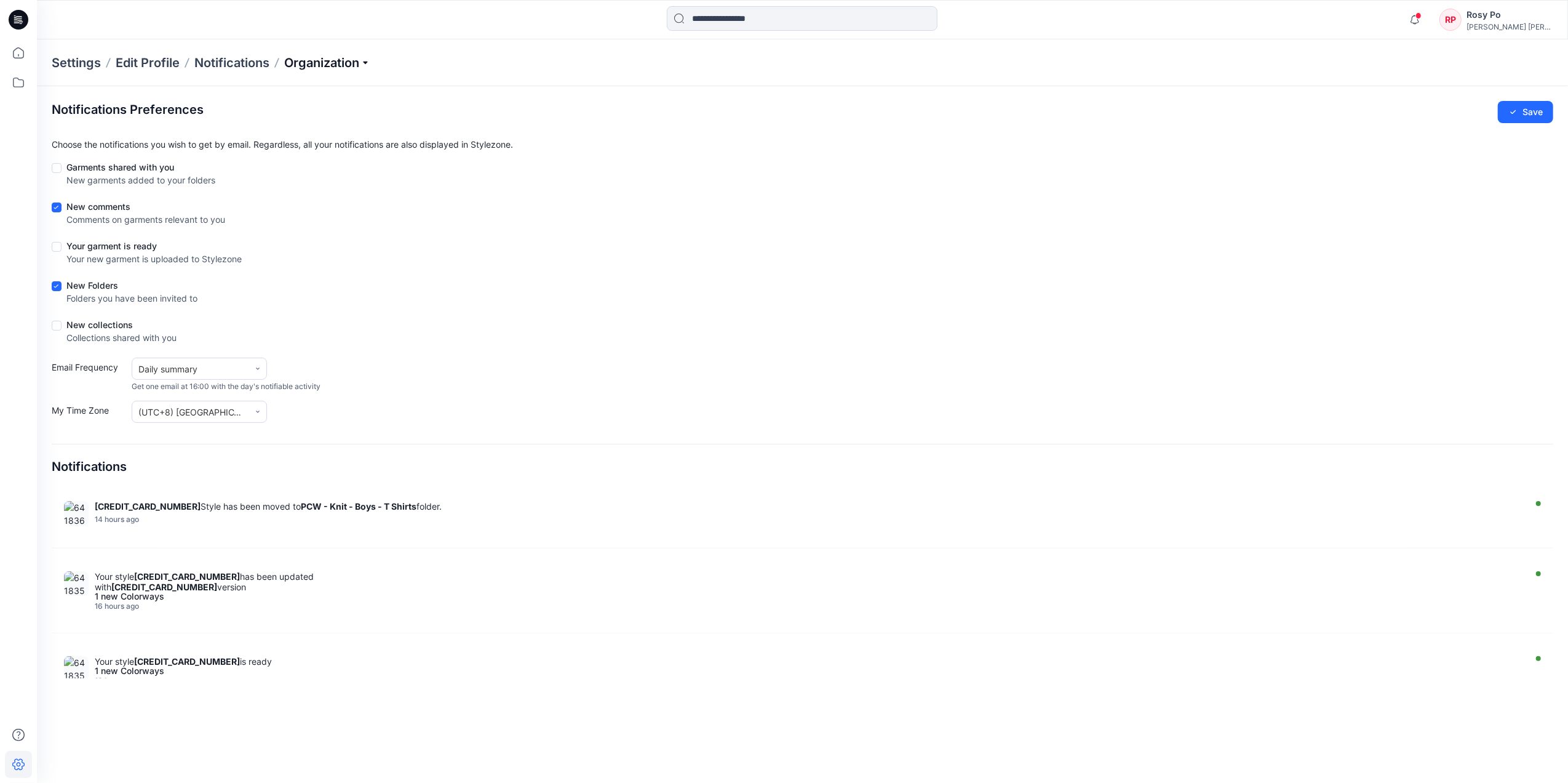
click at [319, 60] on p "Organization" at bounding box center [327, 63] width 86 height 18
click at [336, 210] on link "User Roles" at bounding box center [329, 214] width 179 height 25
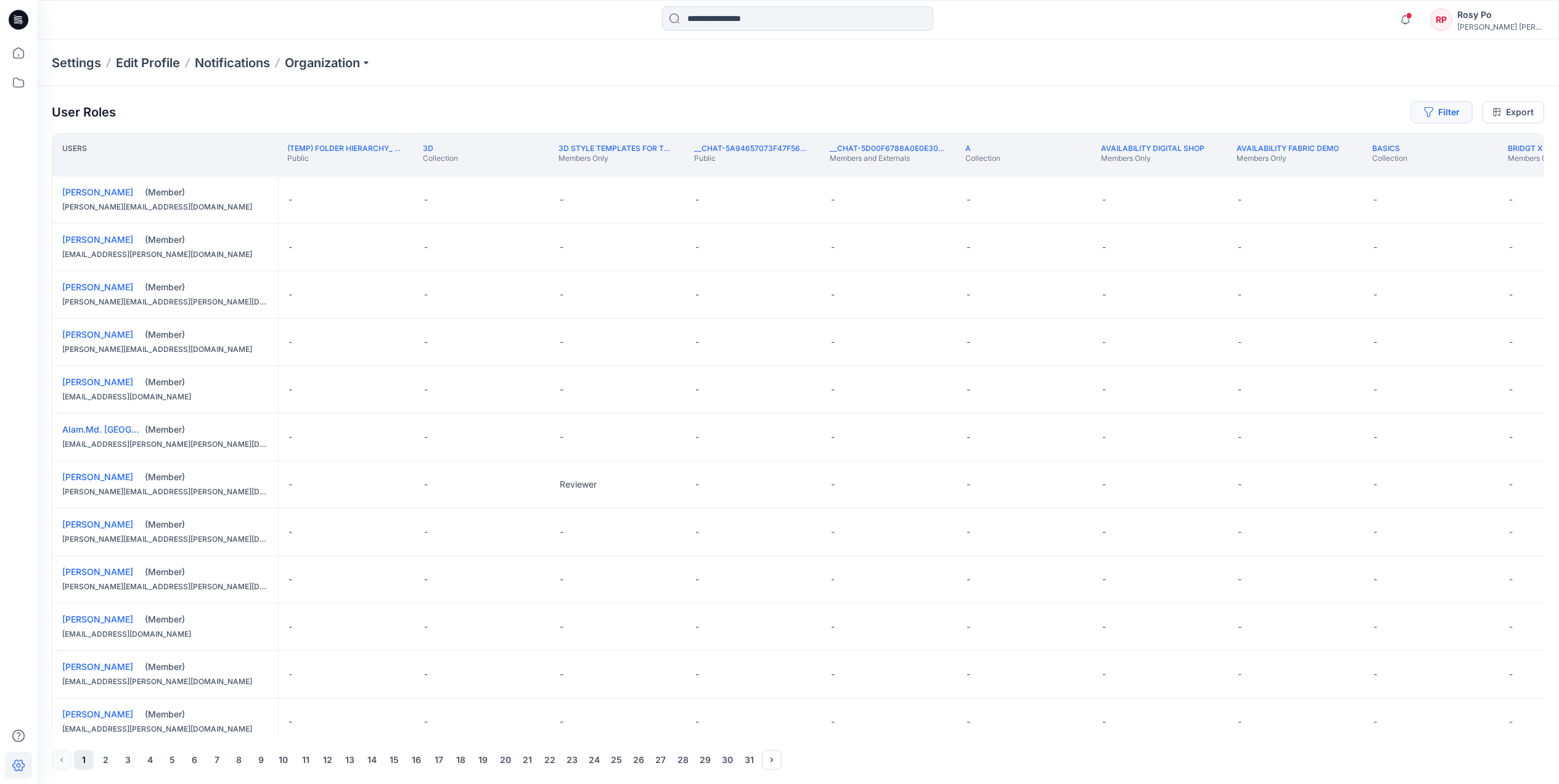
click at [1458, 110] on button "Filter" at bounding box center [1442, 112] width 62 height 22
click at [1359, 138] on div at bounding box center [1397, 146] width 127 height 16
type input "*****"
click at [1381, 223] on div "[PERSON_NAME] [PERSON_NAME]" at bounding box center [1396, 231] width 121 height 18
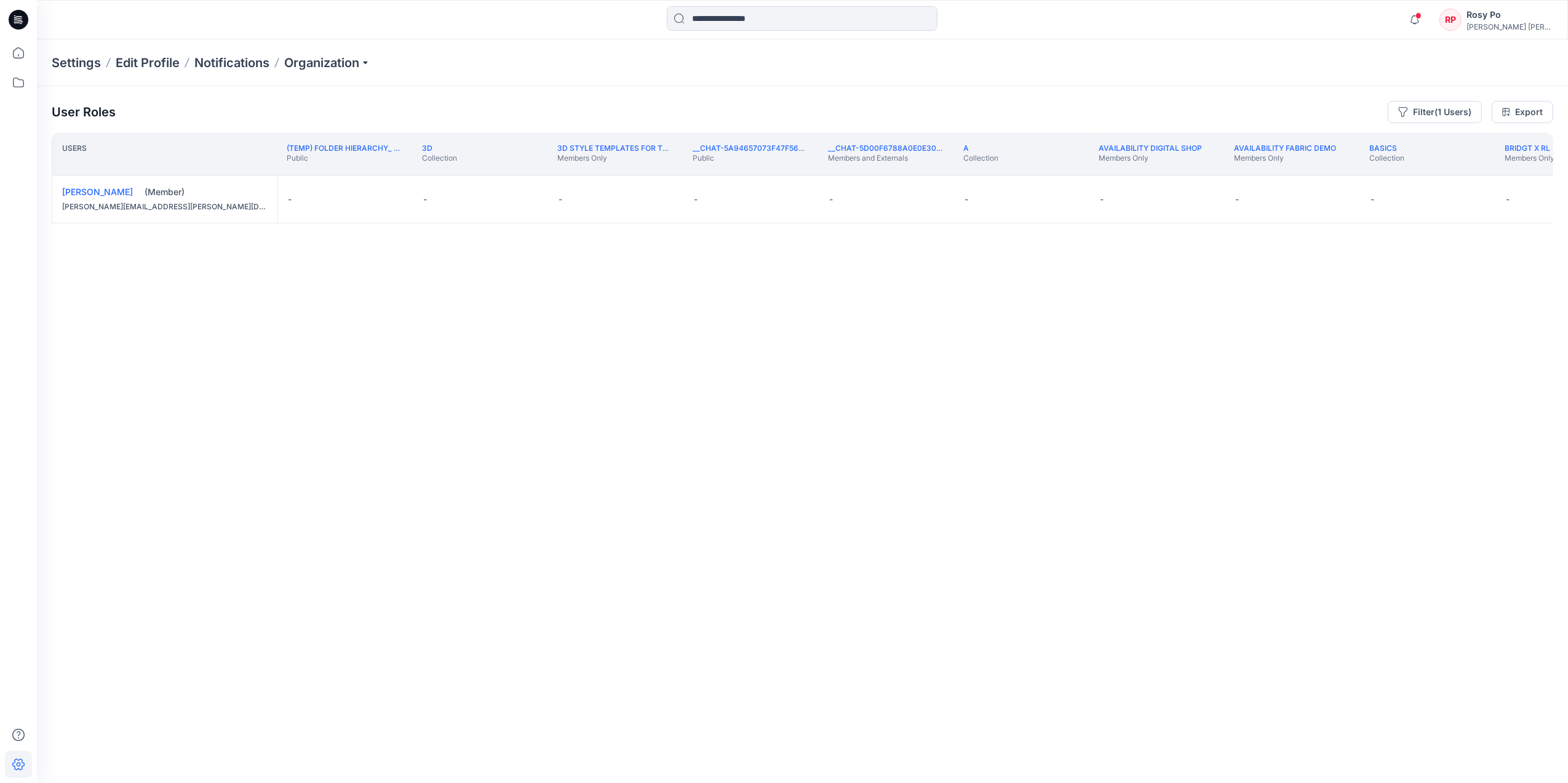
drag, startPoint x: 136, startPoint y: 729, endPoint x: 173, endPoint y: 739, distance: 38.3
click at [235, 737] on div "User Roles Filter (1 Users) Export Users (TEMP) Folder Hierarchy_ Reviews Publi…" at bounding box center [802, 417] width 1531 height 663
drag, startPoint x: 129, startPoint y: 729, endPoint x: 195, endPoint y: 734, distance: 66.2
click at [195, 734] on div "Users (TEMP) Folder Hierarchy_ Reviews Public 3D Collection 3D Style Templates …" at bounding box center [802, 433] width 1501 height 601
drag, startPoint x: 195, startPoint y: 734, endPoint x: 132, endPoint y: 734, distance: 63.0
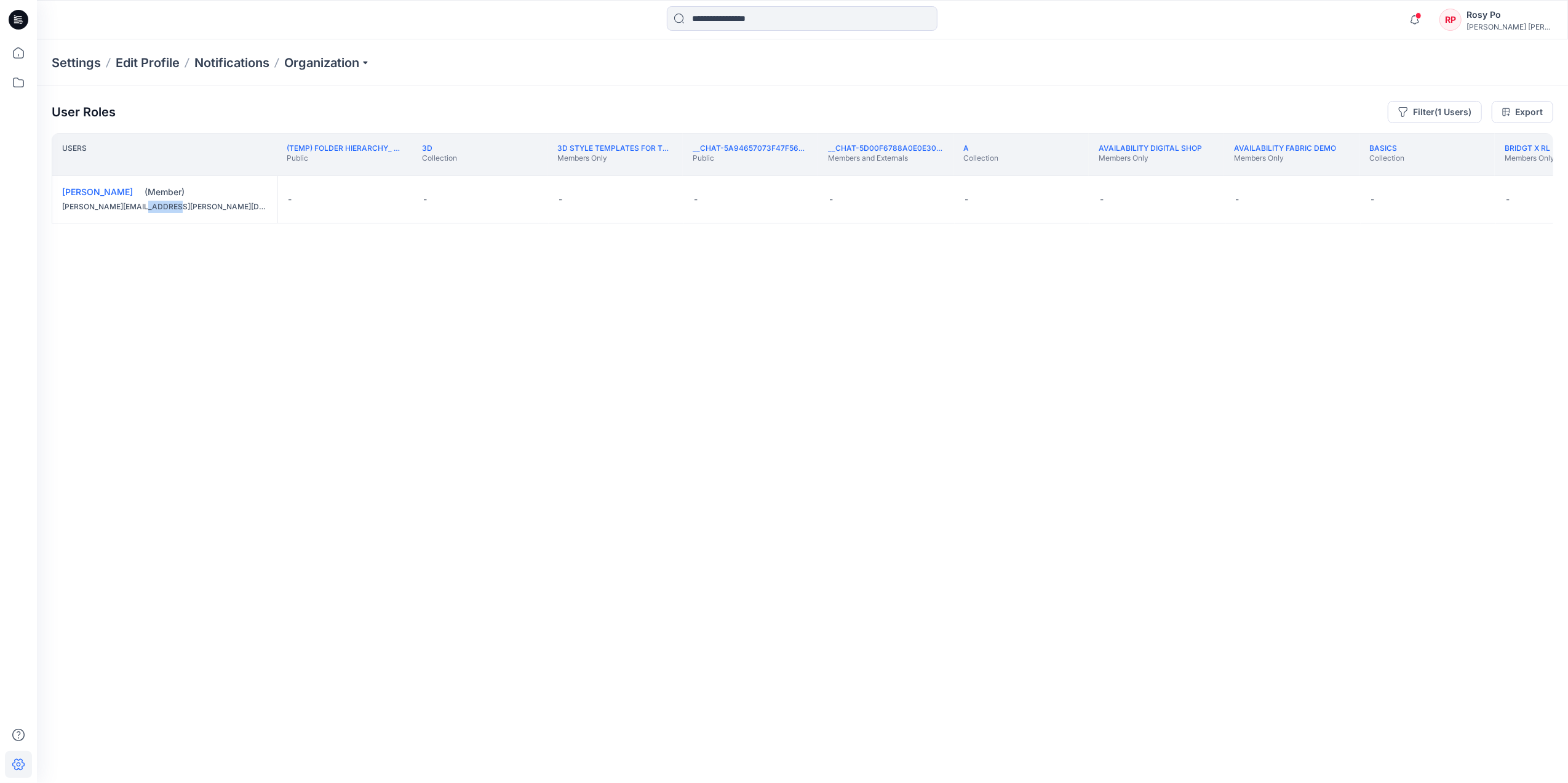
click at [131, 734] on div "Users (TEMP) Folder Hierarchy_ Reviews Public 3D Collection 3D Style Templates …" at bounding box center [802, 433] width 1501 height 601
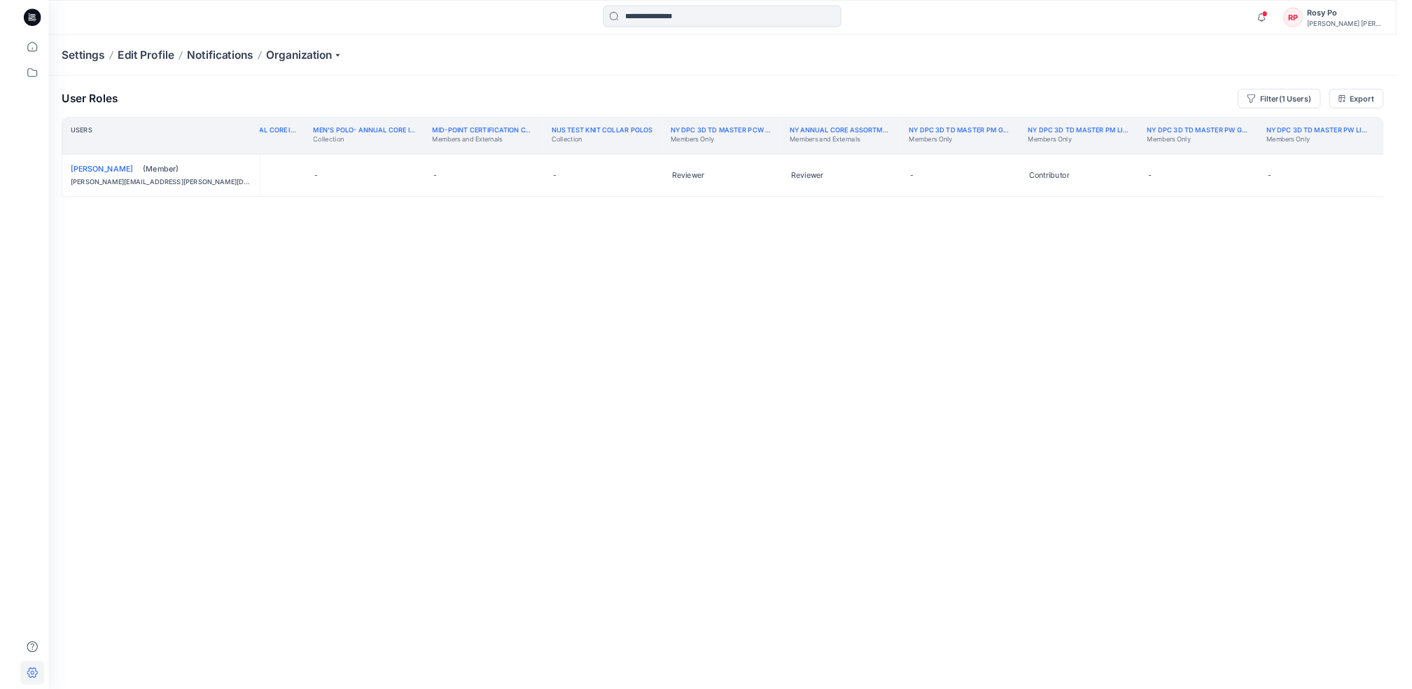
scroll to position [0, 11936]
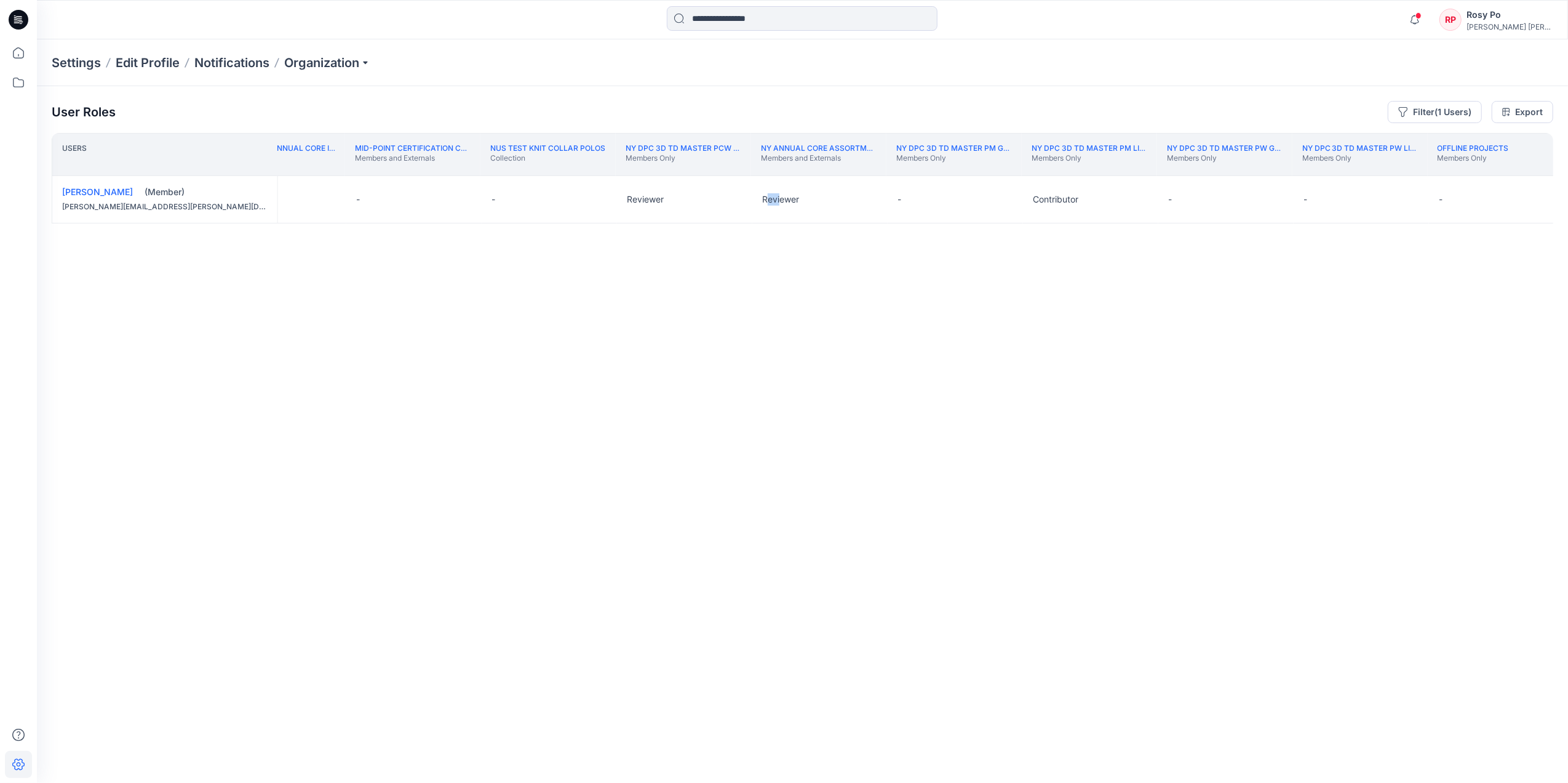
drag, startPoint x: 769, startPoint y: 731, endPoint x: 781, endPoint y: 731, distance: 12.0
click at [781, 731] on div "Users MEN'S POLO- ANNUAL CORE INITIATVE- NAVY/ GOLD Collection MEN'S POLO- ANNU…" at bounding box center [802, 433] width 1501 height 601
click at [715, 75] on div "Settings Edit Profile Notifications Organization" at bounding box center [802, 62] width 1531 height 47
drag, startPoint x: 25, startPoint y: 56, endPoint x: 36, endPoint y: 56, distance: 11.0
click at [25, 56] on icon at bounding box center [18, 53] width 27 height 27
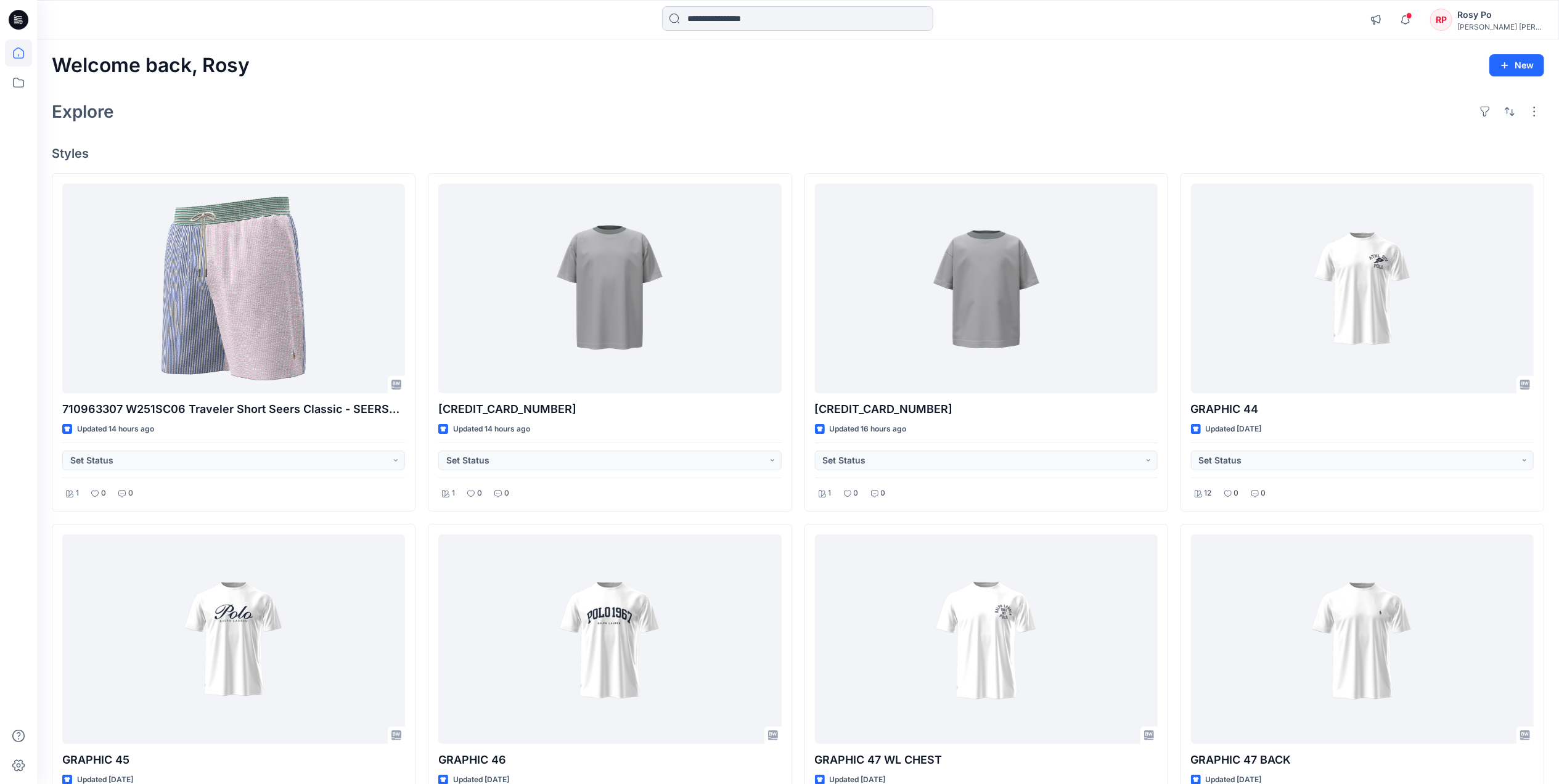
click at [745, 22] on input at bounding box center [798, 18] width 271 height 25
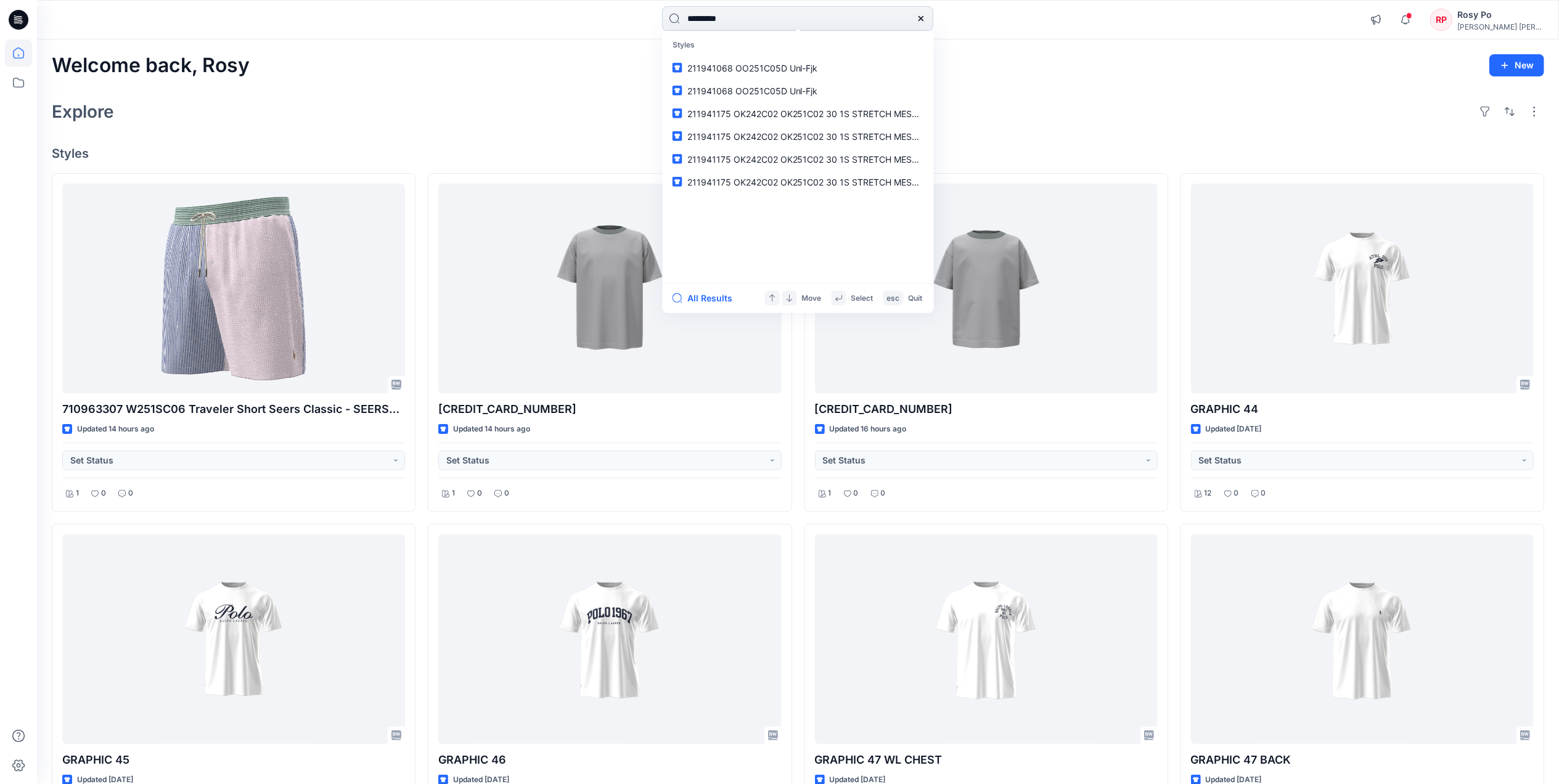
type input "*********"
click at [798, 70] on span "OK244C33 VINTAGE FLEECE-LOGO CN FLC-LONG SLEEVE" at bounding box center [856, 68] width 241 height 11
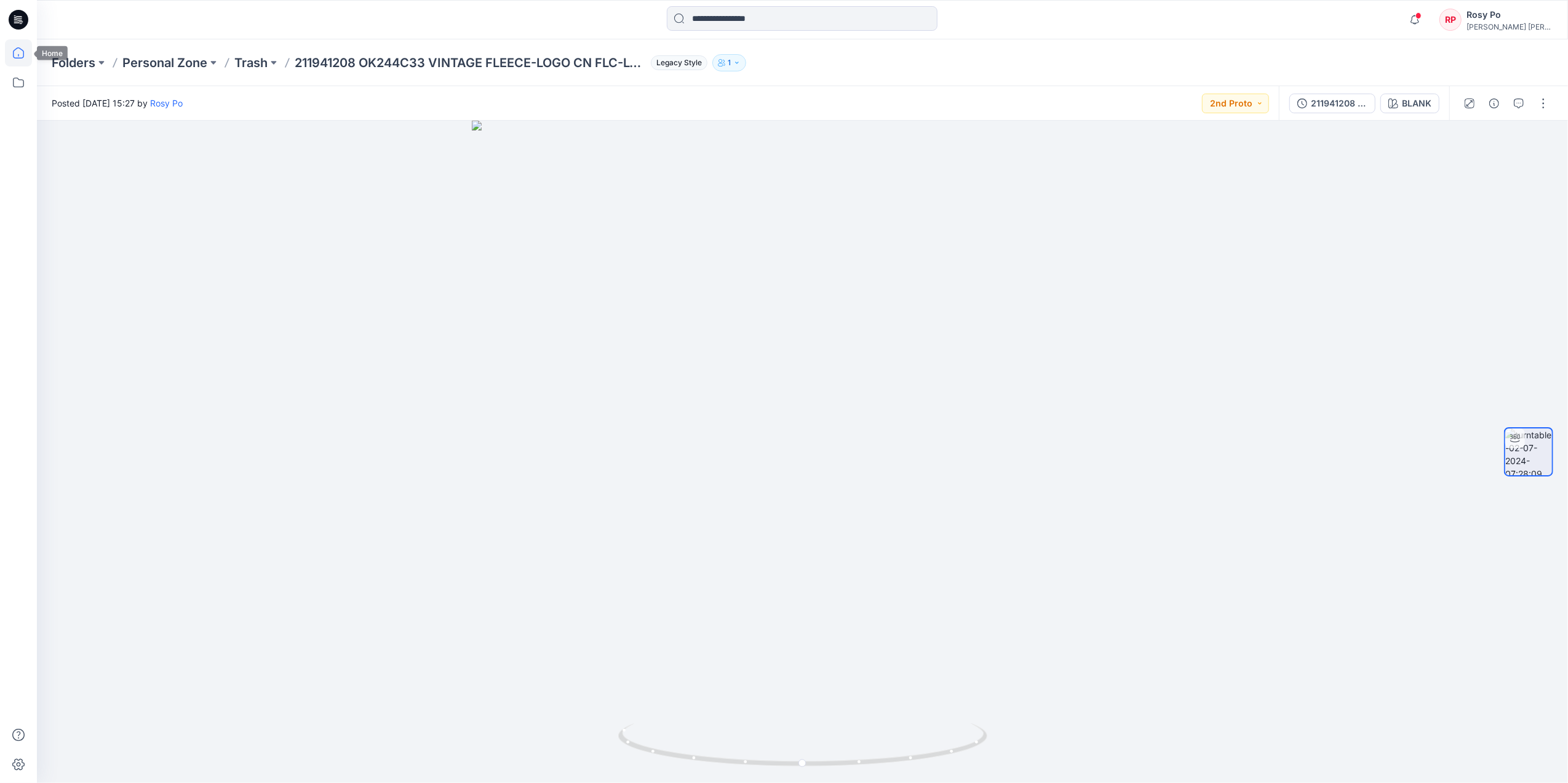
click at [15, 54] on icon at bounding box center [18, 53] width 27 height 27
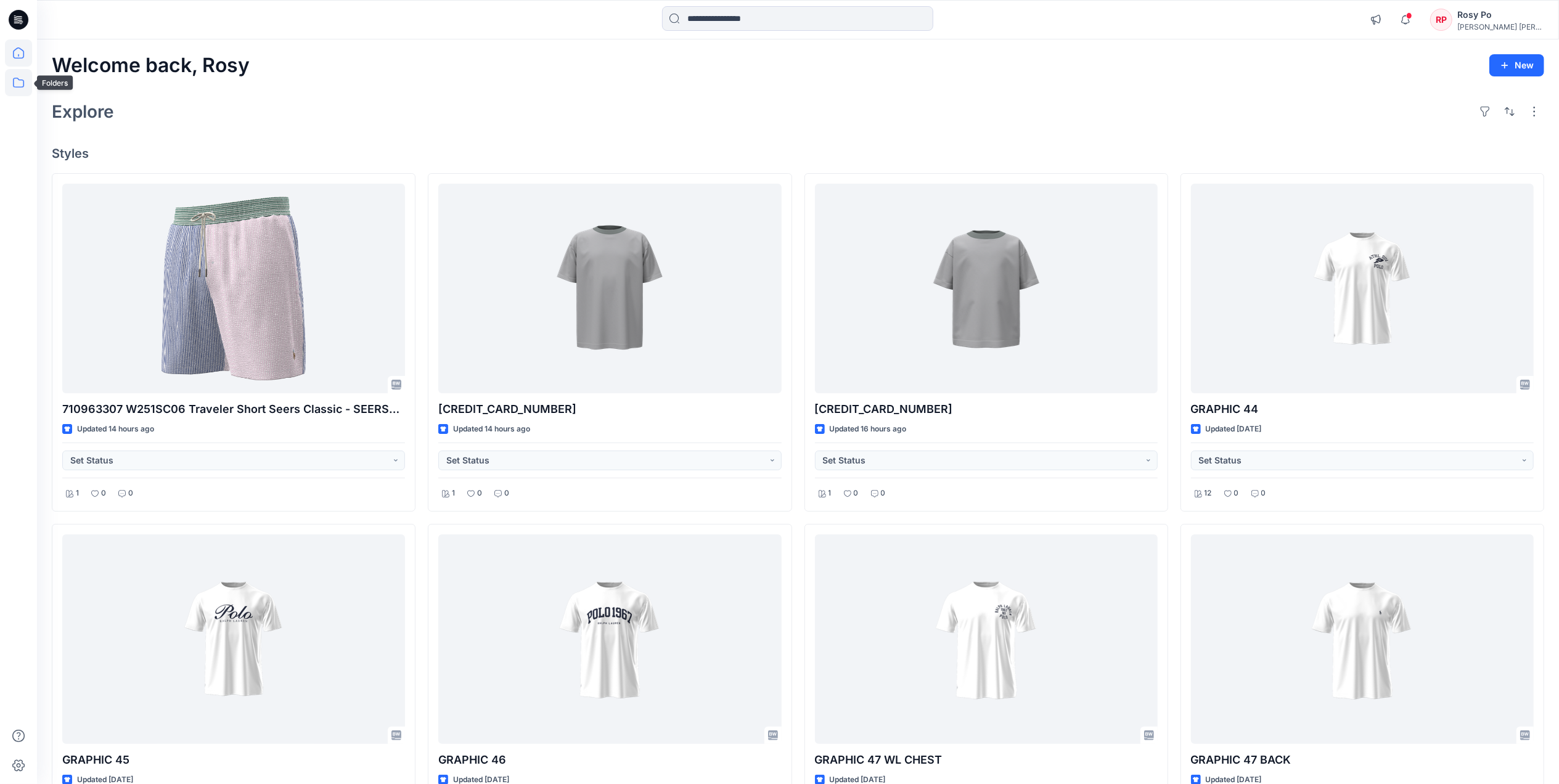
click at [18, 80] on icon at bounding box center [18, 82] width 27 height 27
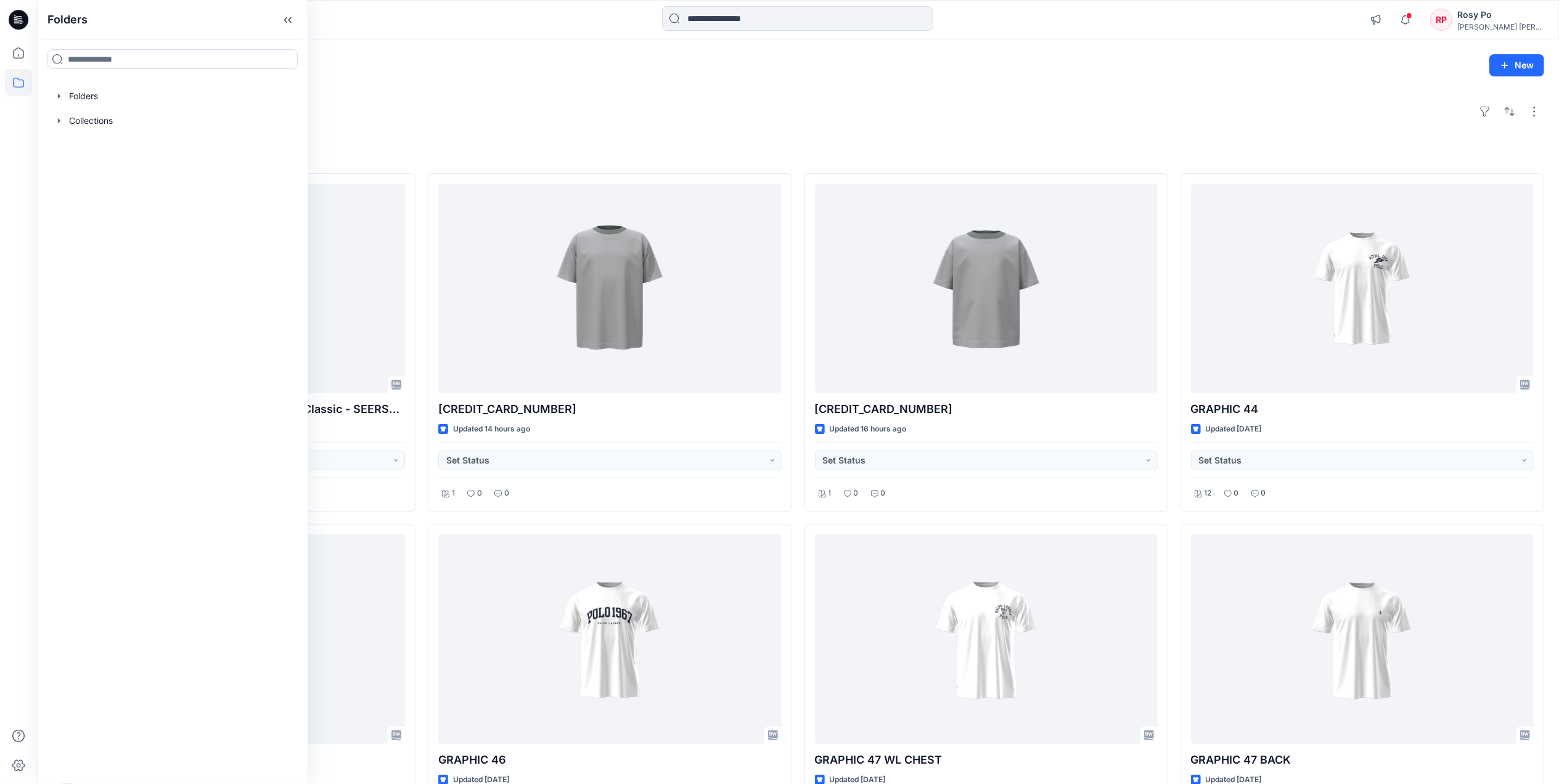
click at [610, 130] on div "Welcome back, Rosy New Explore Styles 710963307 W251SC06 Traveler Short Seers C…" at bounding box center [798, 656] width 1522 height 1233
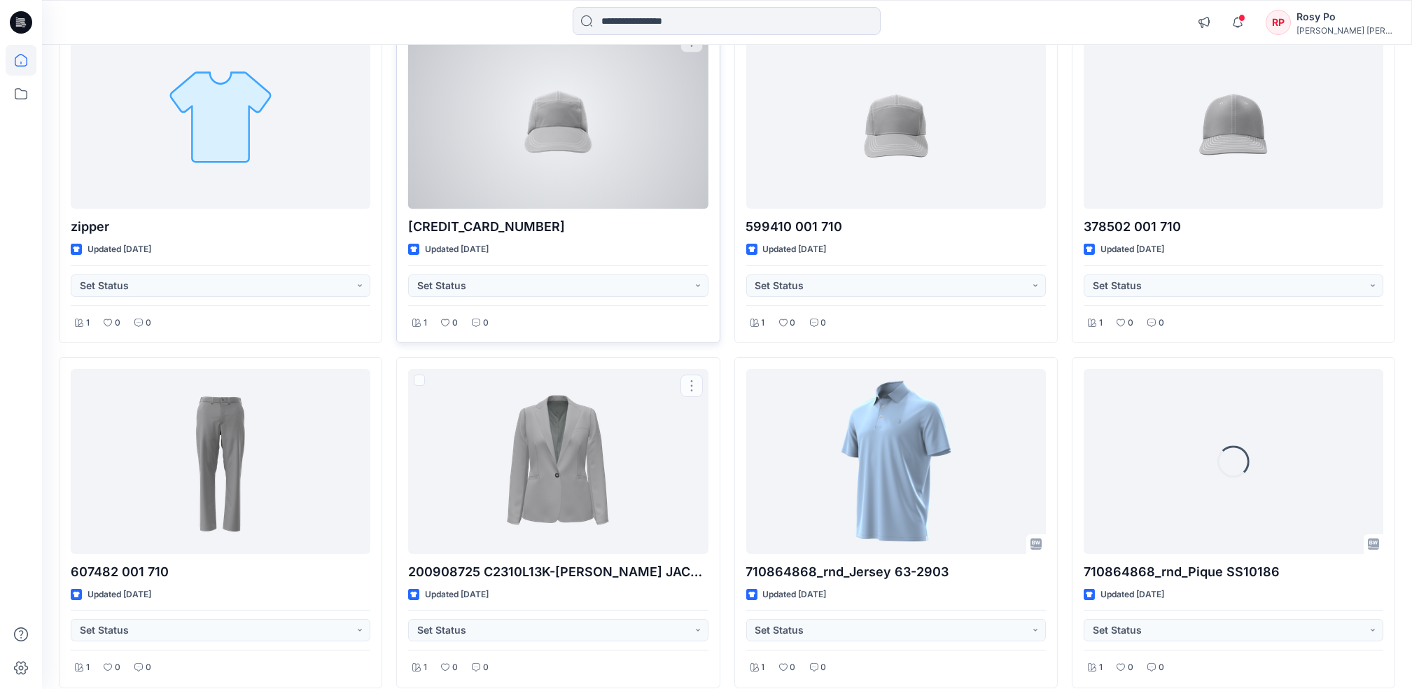
scroll to position [781, 0]
